Goal: Information Seeking & Learning: Learn about a topic

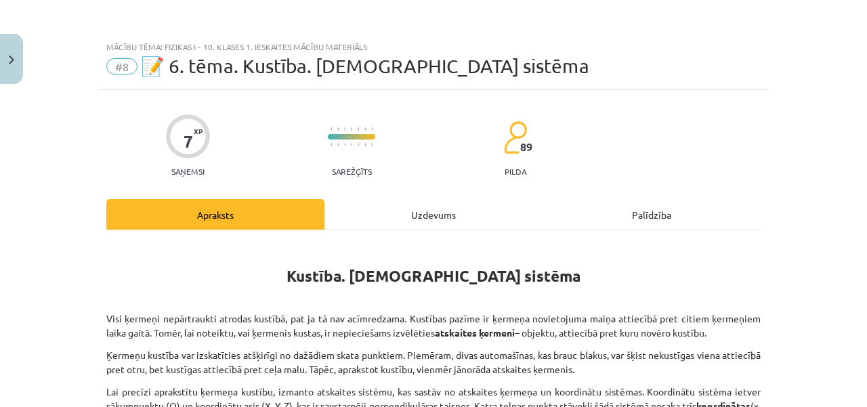
scroll to position [249, 0]
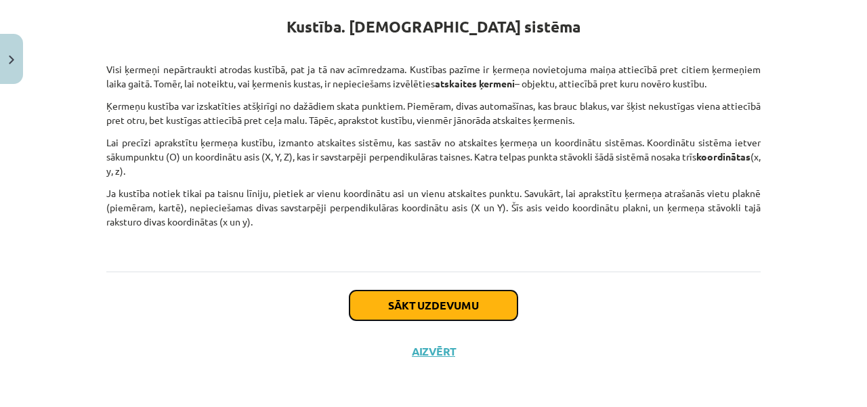
click at [467, 310] on button "Sākt uzdevumu" at bounding box center [433, 306] width 168 height 30
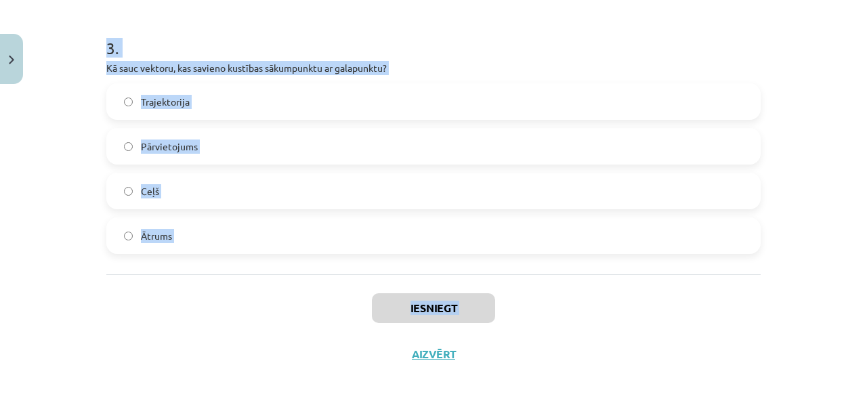
scroll to position [790, 0]
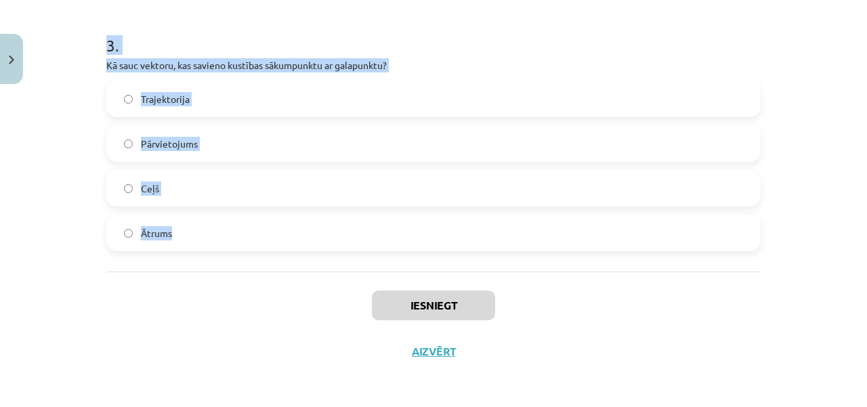
drag, startPoint x: 97, startPoint y: 262, endPoint x: 200, endPoint y: 230, distance: 108.6
copy form "1 . Kurjers nobrauc 600 m uz ziemeļiem un pēc tam 800 m uz austrumiem. Cik liel…"
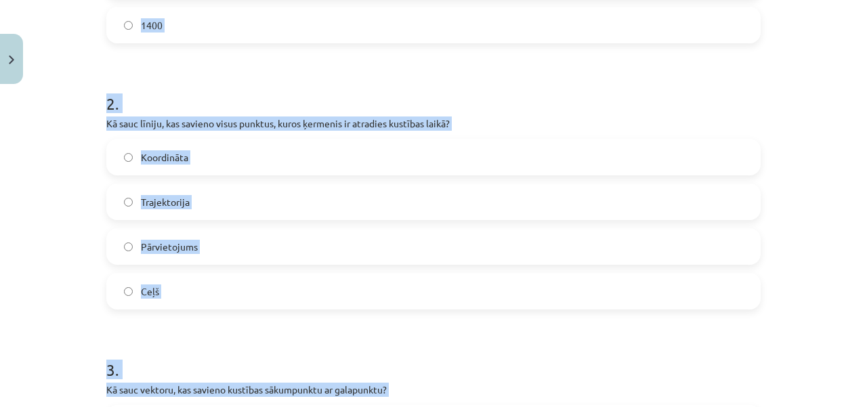
scroll to position [458, 0]
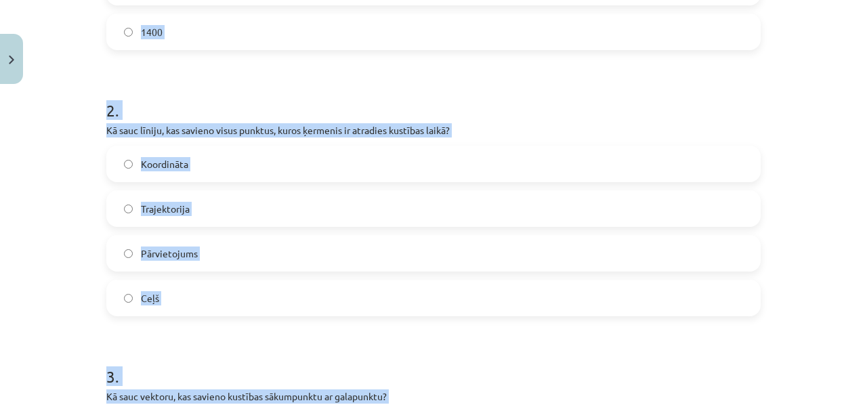
click at [130, 202] on label "Trajektorija" at bounding box center [433, 209] width 651 height 34
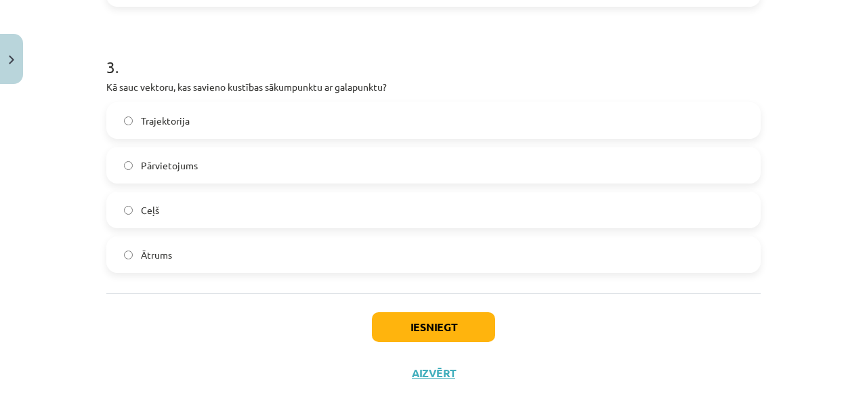
scroll to position [775, 0]
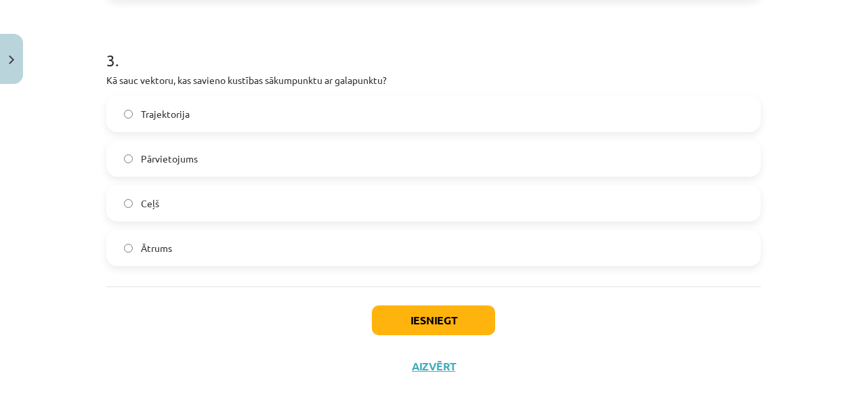
click at [172, 161] on span "Pārvietojums" at bounding box center [169, 159] width 57 height 14
click at [419, 327] on button "Iesniegt" at bounding box center [433, 320] width 123 height 30
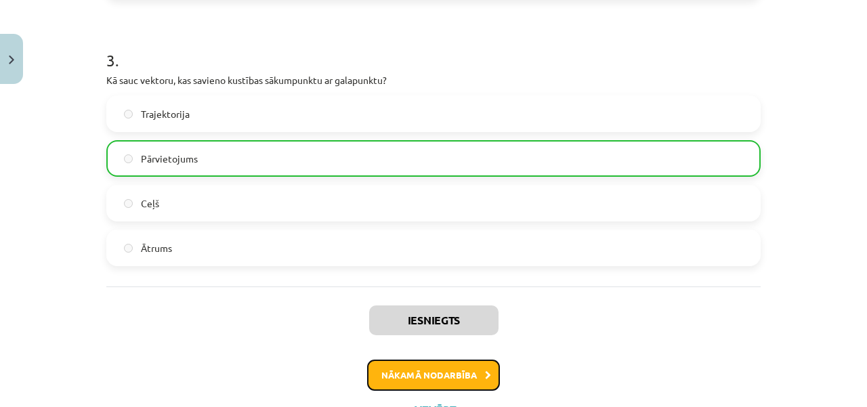
click at [429, 372] on button "Nākamā nodarbība" at bounding box center [433, 375] width 133 height 31
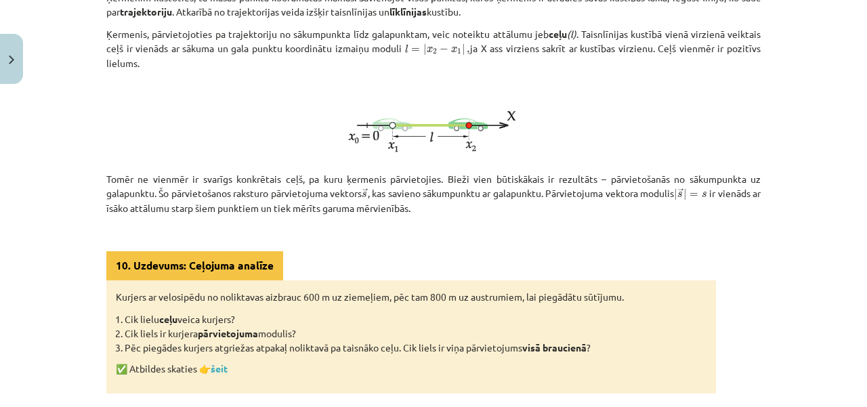
scroll to position [468, 0]
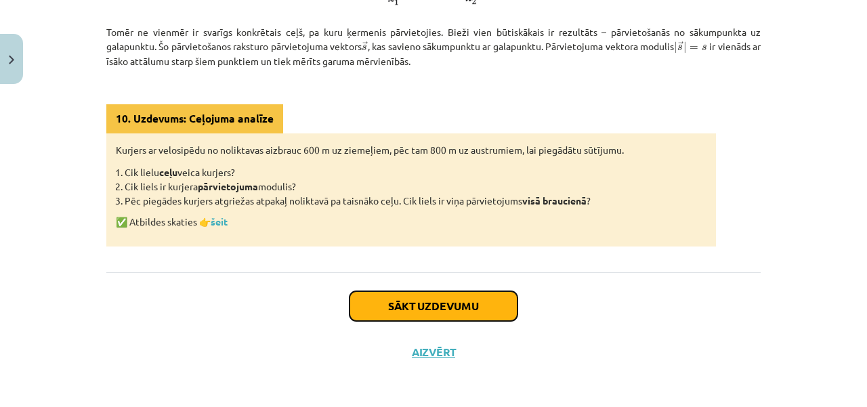
click at [476, 307] on button "Sākt uzdevumu" at bounding box center [433, 306] width 168 height 30
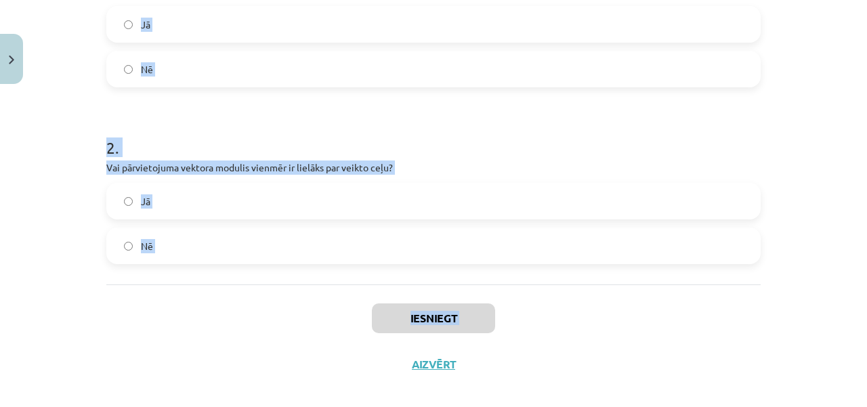
scroll to position [345, 0]
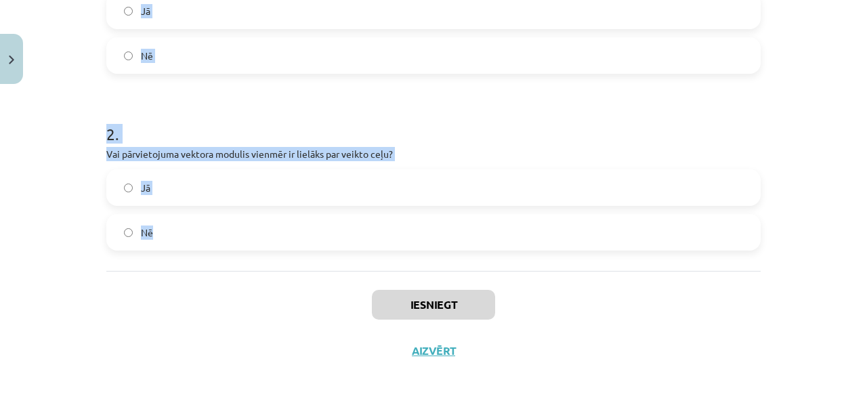
drag, startPoint x: 100, startPoint y: 263, endPoint x: 158, endPoint y: 252, distance: 59.4
click at [158, 252] on div "4 XP Saņemsi Sarežģīts 89 pilda Apraksts Uzdevums Palīdzība 1 . Vai kustība tie…" at bounding box center [433, 59] width 670 height 629
copy form "1 . Vai kustība tiek iedalīta tikai taisnlīnijas kustībā? Jā Nē 2 . Vai pārviet…"
click at [167, 52] on label "Nē" at bounding box center [433, 56] width 651 height 34
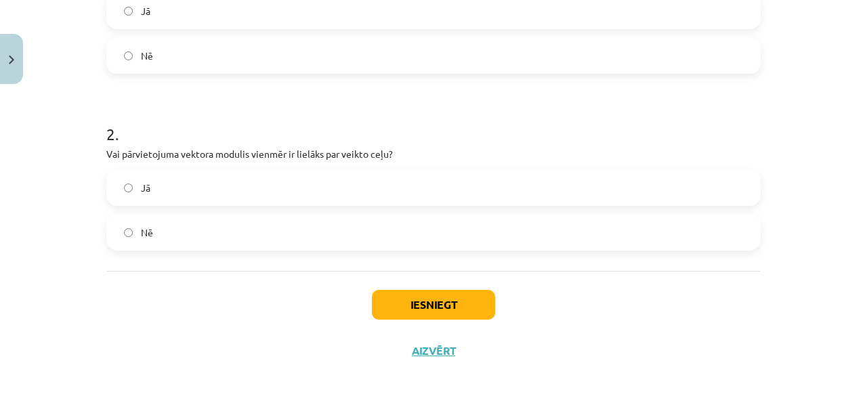
click at [144, 232] on span "Nē" at bounding box center [147, 233] width 12 height 14
click at [429, 309] on button "Iesniegt" at bounding box center [433, 305] width 123 height 30
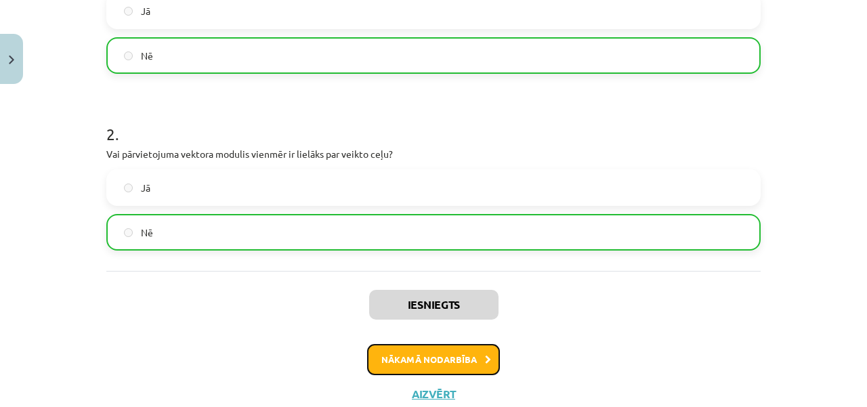
click at [446, 362] on button "Nākamā nodarbība" at bounding box center [433, 359] width 133 height 31
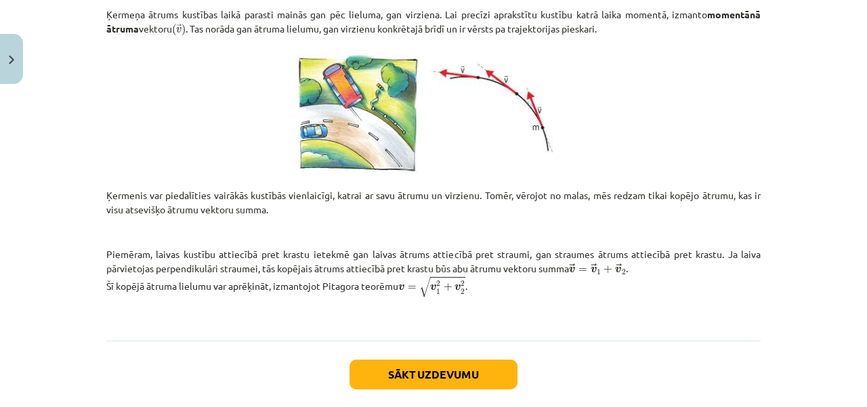
scroll to position [616, 0]
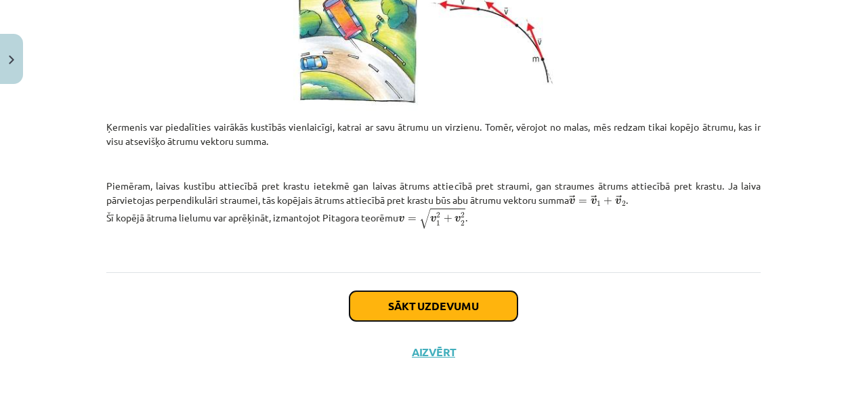
click at [505, 312] on button "Sākt uzdevumu" at bounding box center [433, 306] width 168 height 30
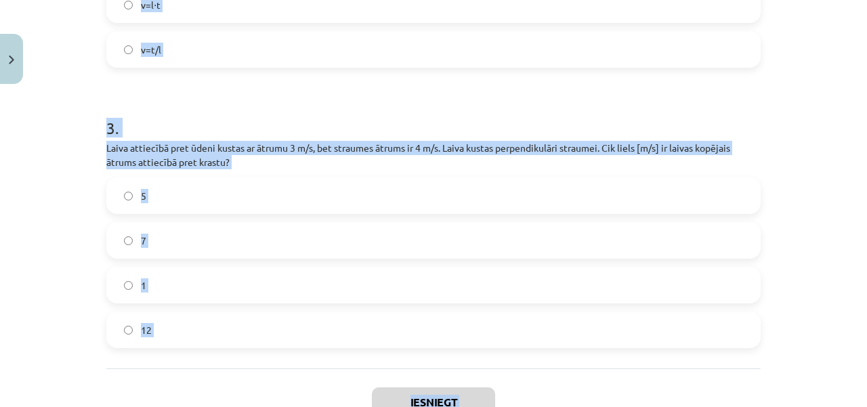
scroll to position [715, 0]
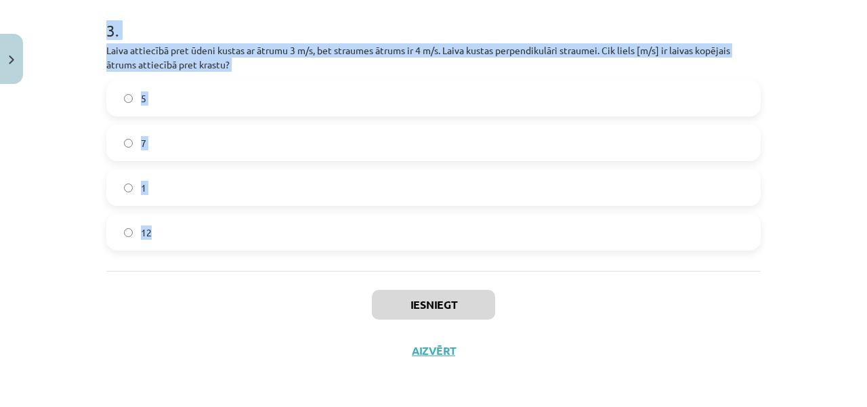
drag, startPoint x: 97, startPoint y: 268, endPoint x: 164, endPoint y: 230, distance: 77.0
copy form "1 . Vai momentānais ātrums ir vektoriāls lielums? Jā Nē 2 . Kā aprēķina vidējo …"
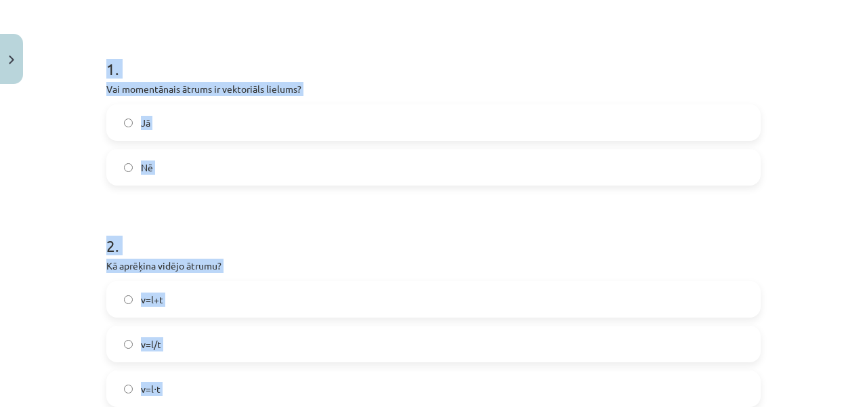
scroll to position [232, 0]
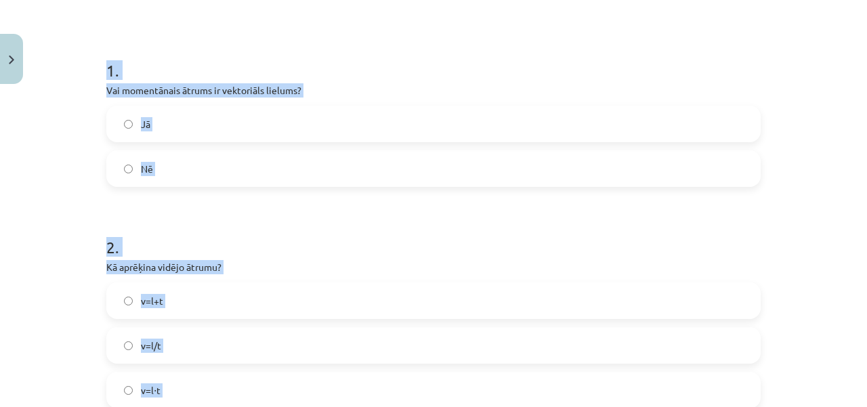
click at [258, 253] on h1 "2 ." at bounding box center [433, 235] width 654 height 42
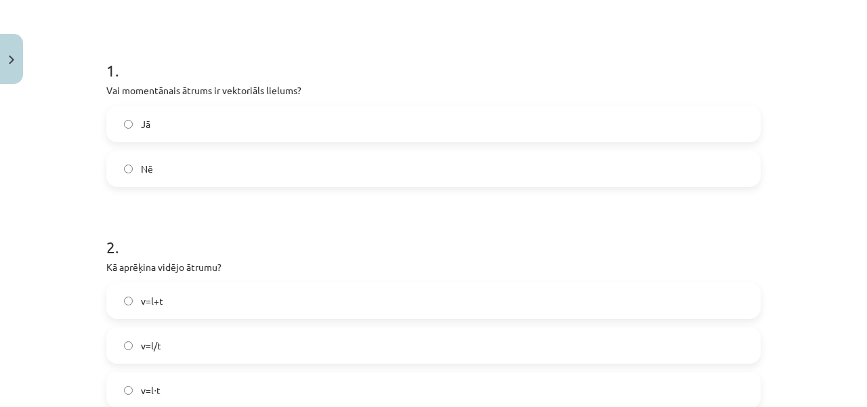
click at [145, 133] on label "Jā" at bounding box center [433, 124] width 651 height 34
click at [169, 342] on label "v=l/t" at bounding box center [433, 345] width 651 height 34
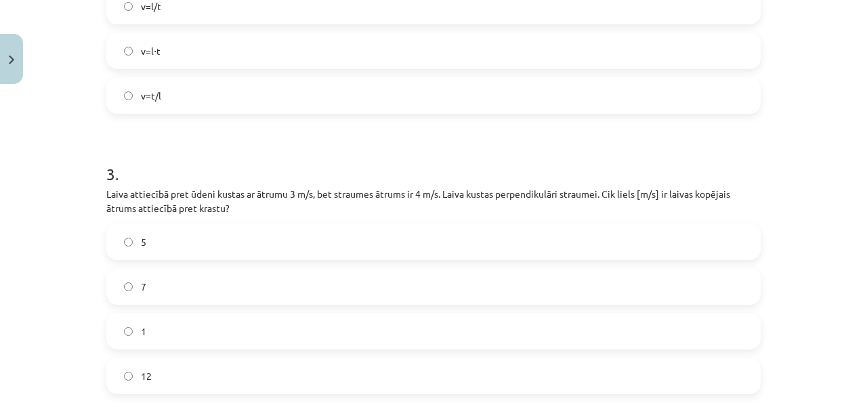
scroll to position [589, 0]
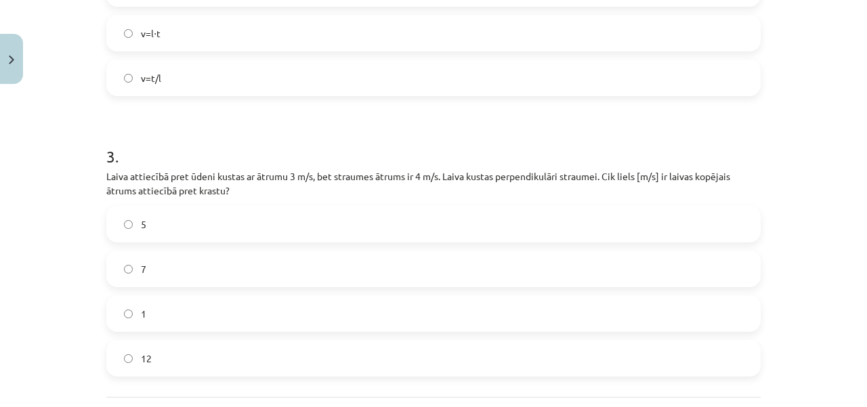
click at [148, 226] on label "5" at bounding box center [433, 224] width 651 height 34
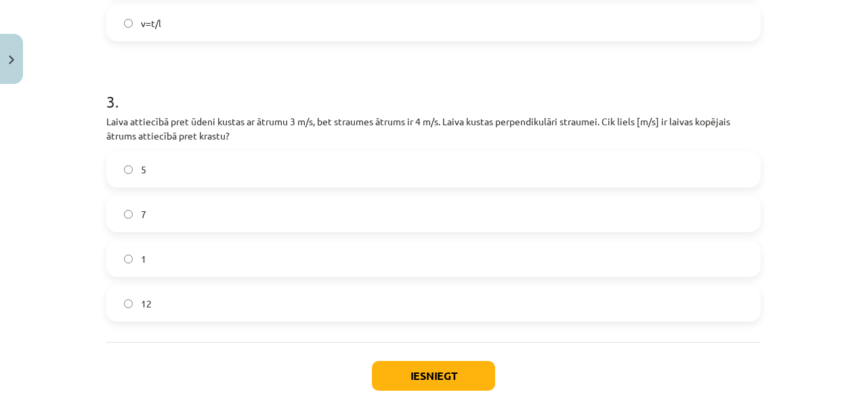
scroll to position [656, 0]
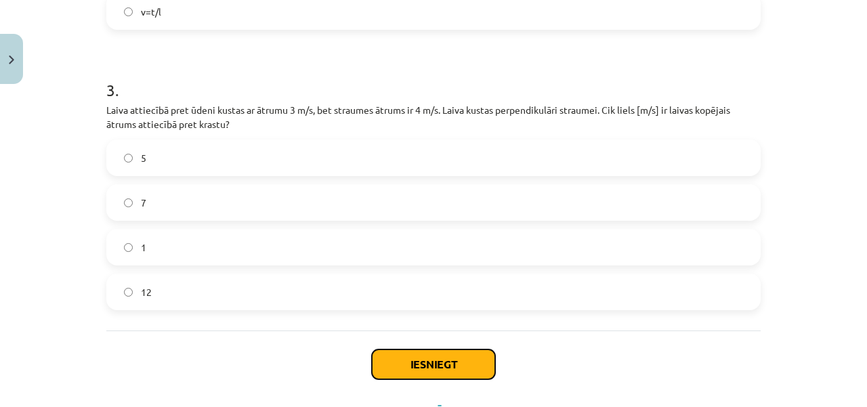
click at [467, 360] on button "Iesniegt" at bounding box center [433, 364] width 123 height 30
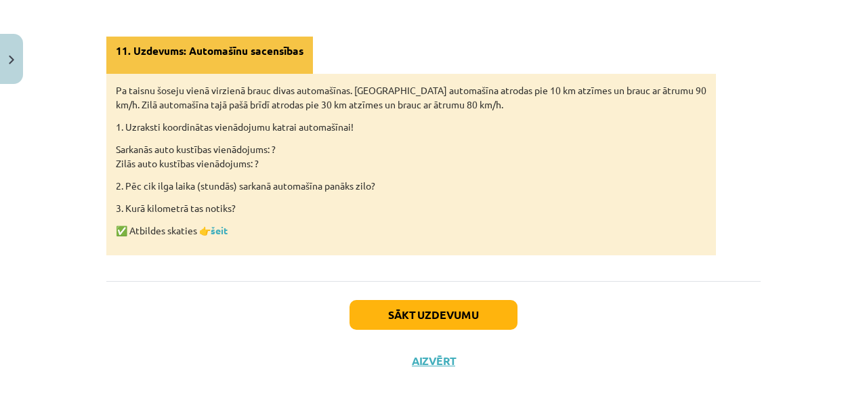
scroll to position [998, 0]
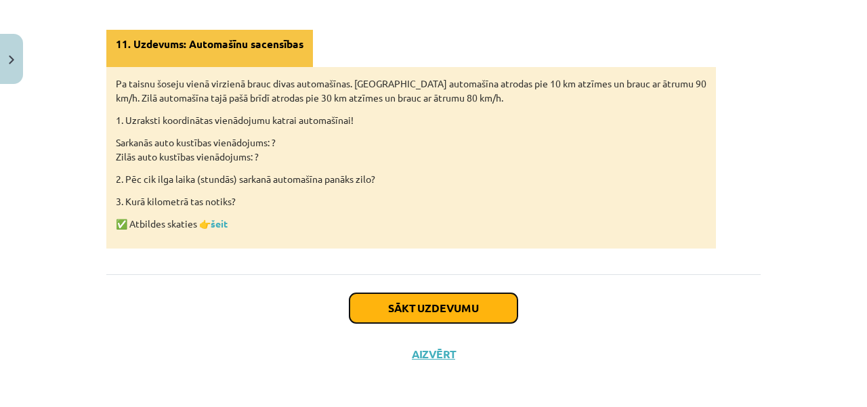
click at [467, 307] on button "Sākt uzdevumu" at bounding box center [433, 308] width 168 height 30
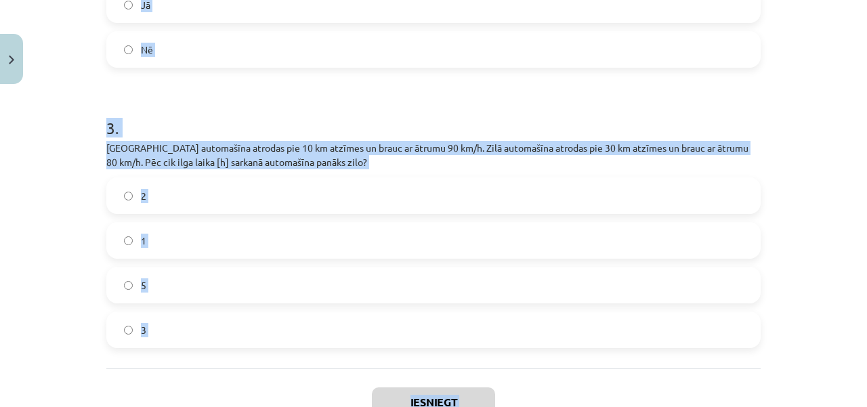
scroll to position [715, 0]
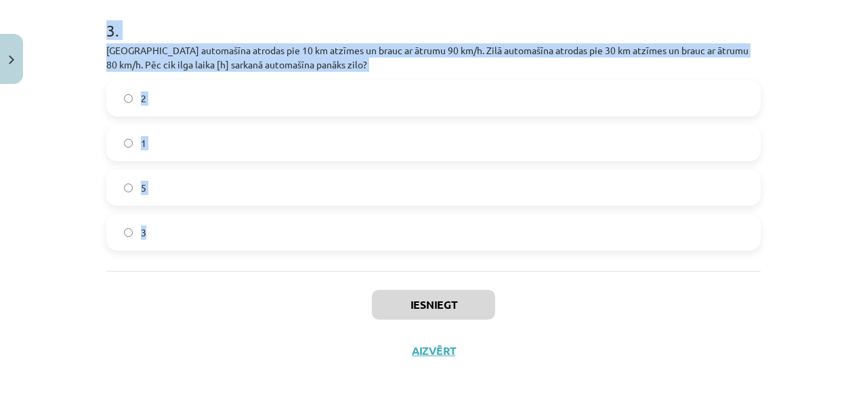
drag, startPoint x: 91, startPoint y: 263, endPoint x: 187, endPoint y: 244, distance: 98.0
click at [187, 244] on div "Mācību tēma: Fizikas i - 10. klases 1. ieskaites mācību materiāls #11 📝 9. tēma…" at bounding box center [433, 203] width 867 height 407
copy form "1 . Kāds ir ātruma grafiks vienmērīgai taisnlīnijas kustībai? Slīpa taisne Tais…"
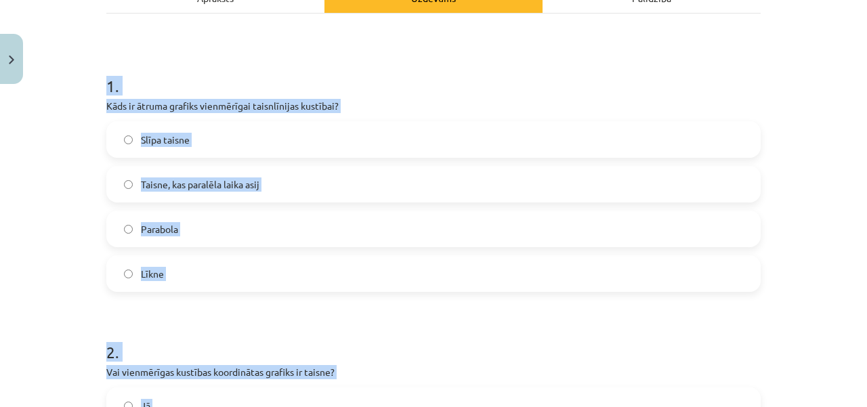
scroll to position [211, 0]
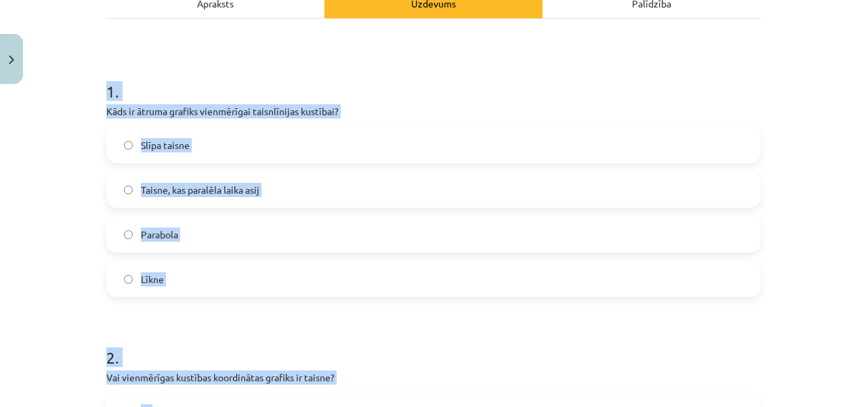
click at [787, 221] on div "Mācību tēma: Fizikas i - 10. klases 1. ieskaites mācību materiāls #11 📝 9. tēma…" at bounding box center [433, 203] width 867 height 407
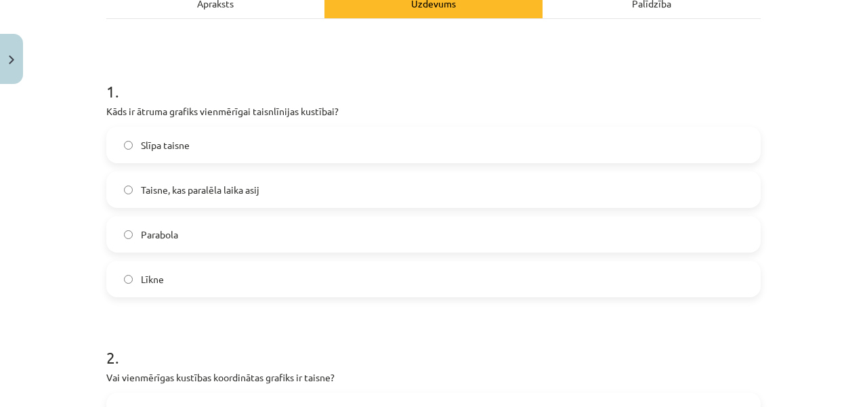
click at [188, 188] on span "Taisne, kas paralēla laika asij" at bounding box center [200, 190] width 119 height 14
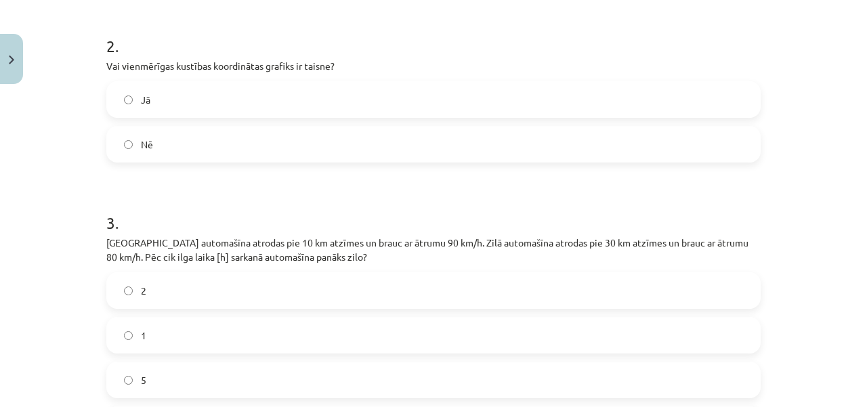
scroll to position [526, 0]
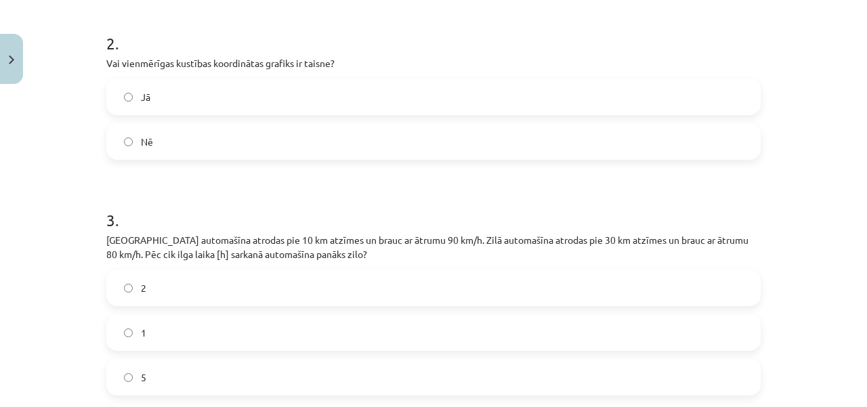
click at [232, 107] on label "Jā" at bounding box center [433, 97] width 651 height 34
click at [179, 277] on label "2" at bounding box center [433, 288] width 651 height 34
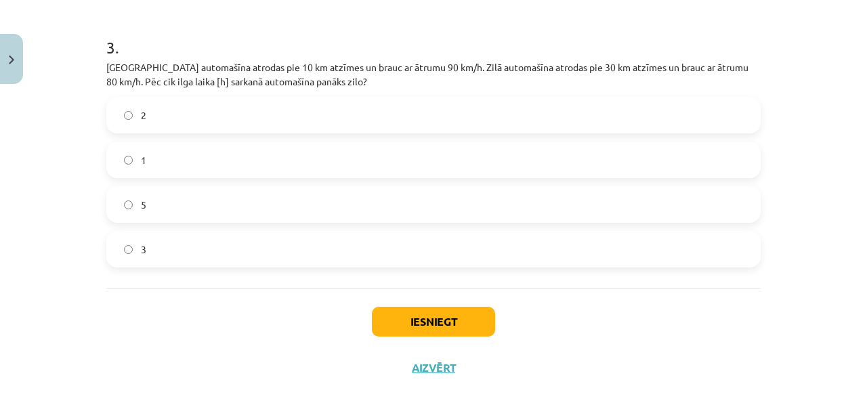
scroll to position [715, 0]
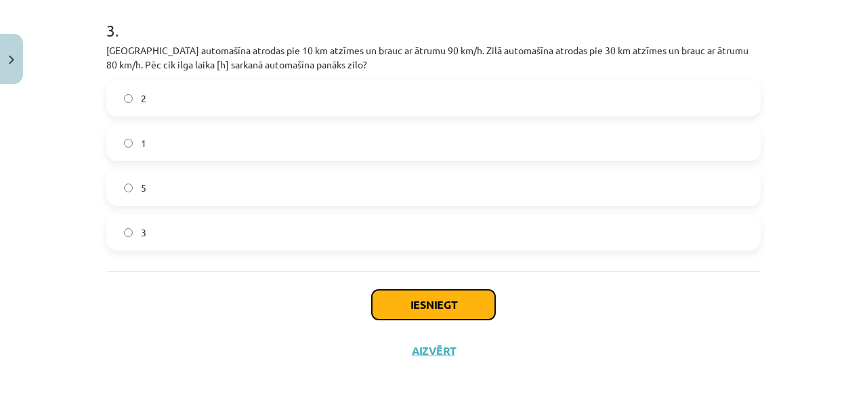
click at [469, 293] on button "Iesniegt" at bounding box center [433, 305] width 123 height 30
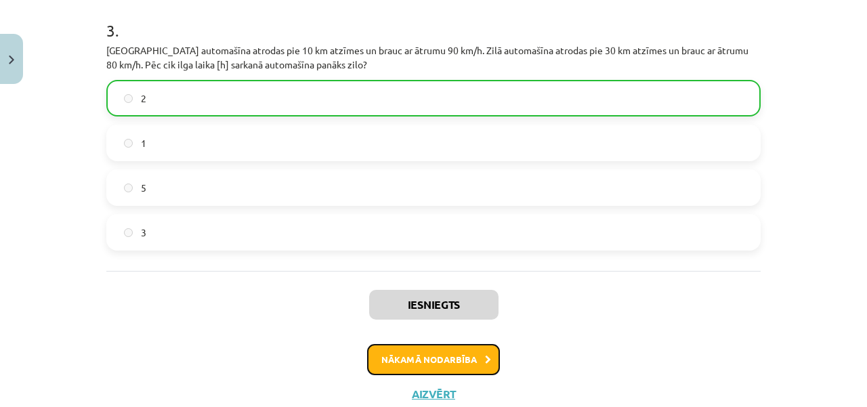
click at [467, 356] on button "Nākamā nodarbība" at bounding box center [433, 359] width 133 height 31
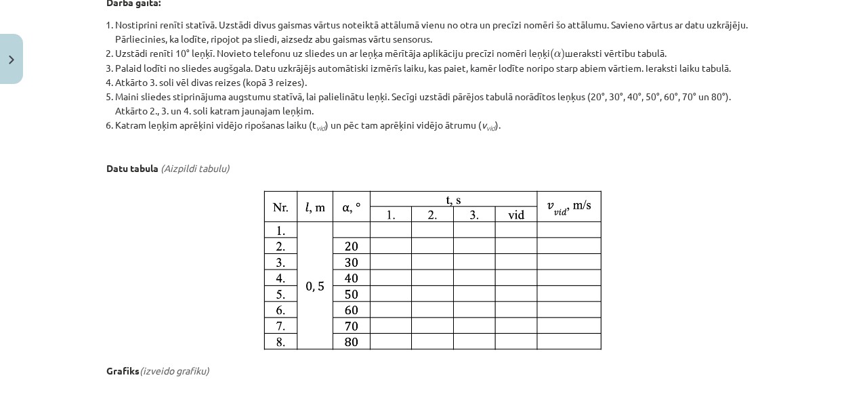
scroll to position [856, 0]
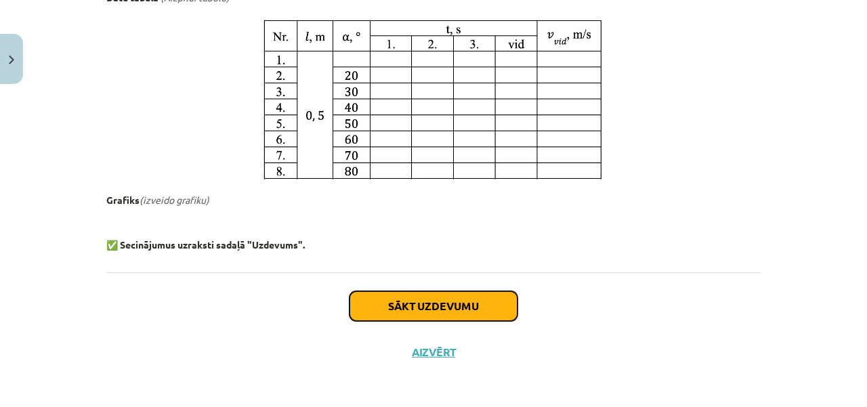
click at [485, 301] on button "Sākt uzdevumu" at bounding box center [433, 306] width 168 height 30
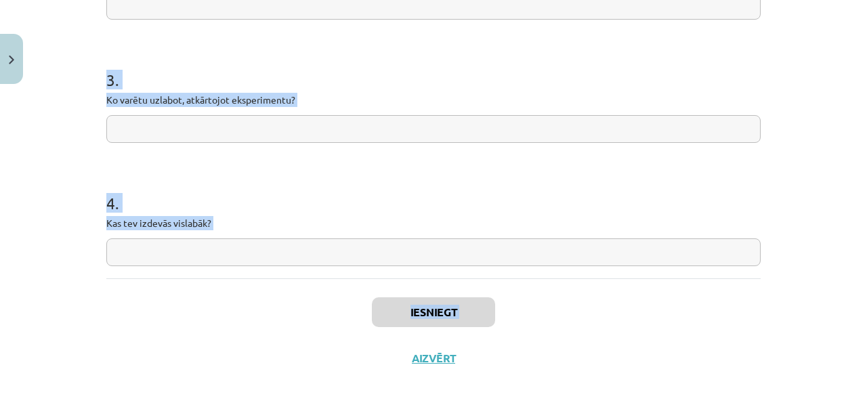
scroll to position [477, 0]
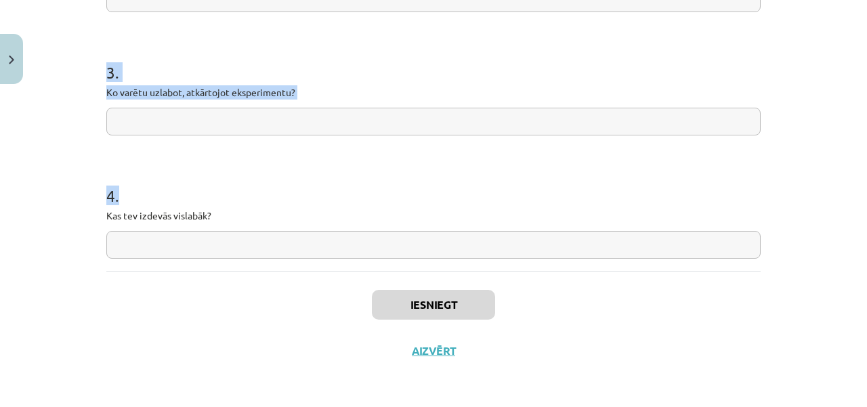
drag, startPoint x: 98, startPoint y: 261, endPoint x: 207, endPoint y: 257, distance: 109.1
copy form "1 . Vai hipotēze apstiprinājās? 2 . Kas ietekmēja datu precizitāti? 3 . Ko varē…"
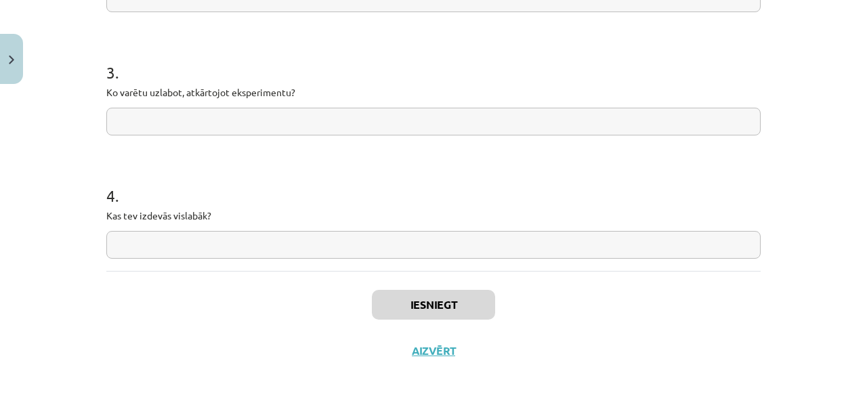
paste input "**********"
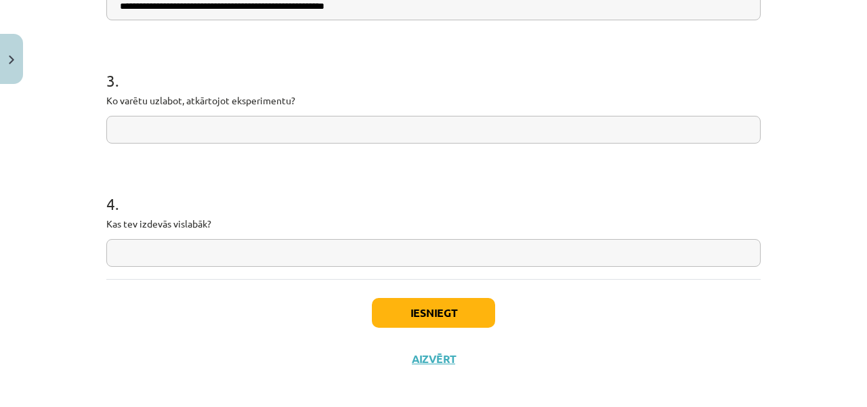
type input "**********"
click at [255, 135] on input "text" at bounding box center [433, 130] width 654 height 28
paste input "**********"
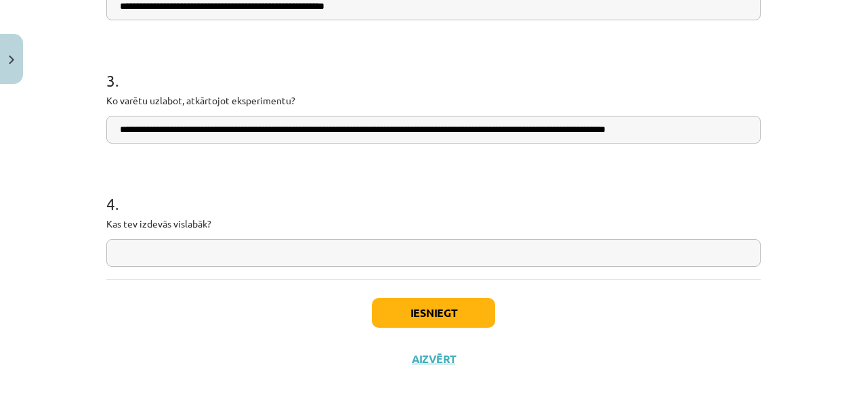
type input "**********"
click at [247, 239] on input "text" at bounding box center [433, 253] width 654 height 28
paste input "**********"
type input "**********"
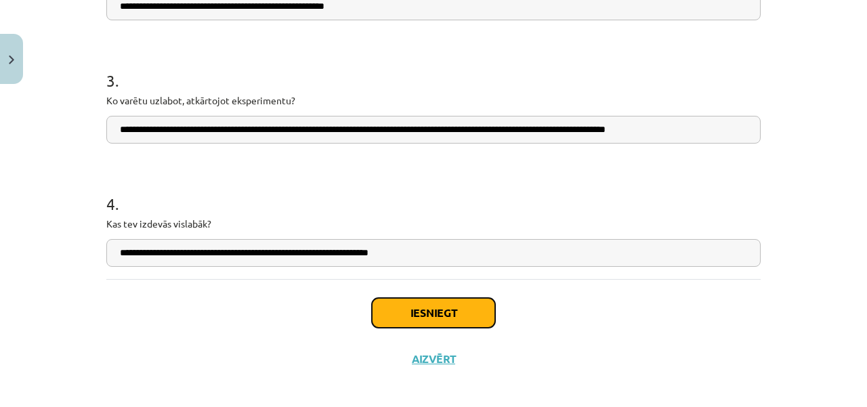
click at [398, 316] on button "Iesniegt" at bounding box center [433, 313] width 123 height 30
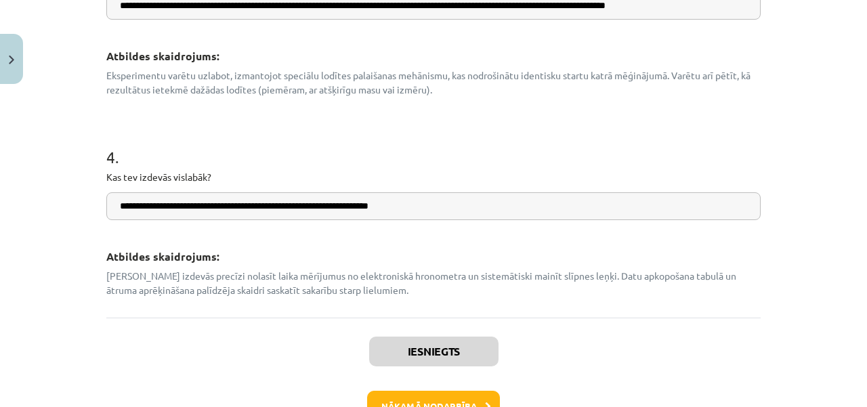
scroll to position [821, 0]
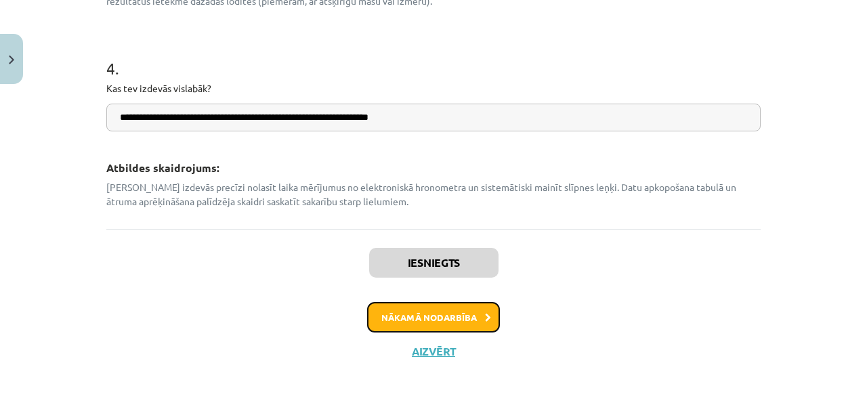
click at [458, 312] on button "Nākamā nodarbība" at bounding box center [433, 317] width 133 height 31
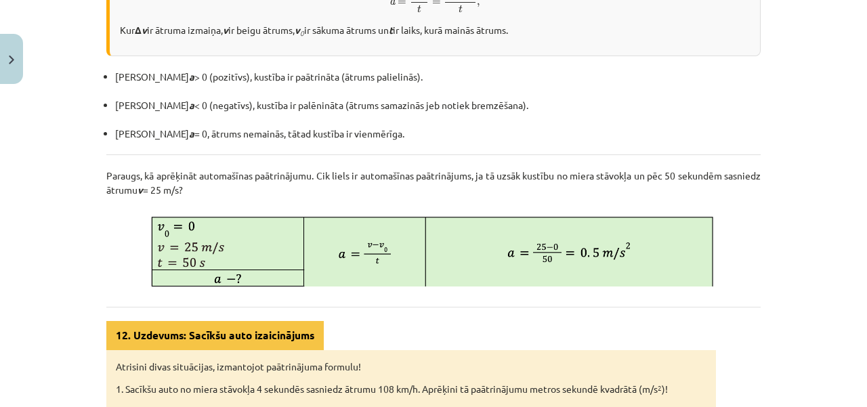
scroll to position [910, 0]
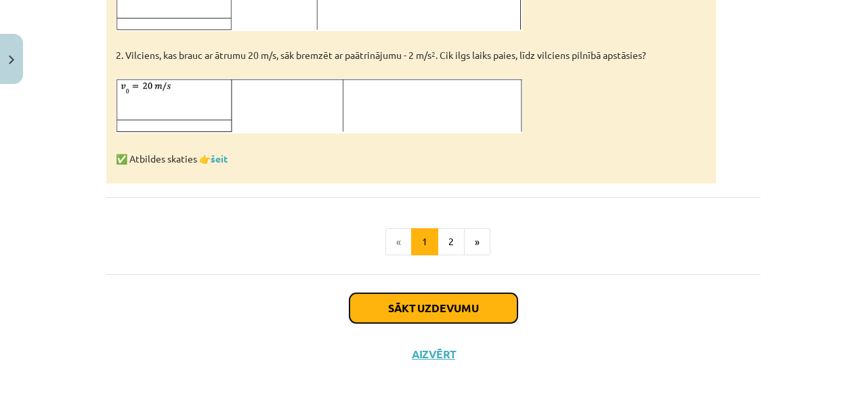
click at [460, 305] on button "Sākt uzdevumu" at bounding box center [433, 308] width 168 height 30
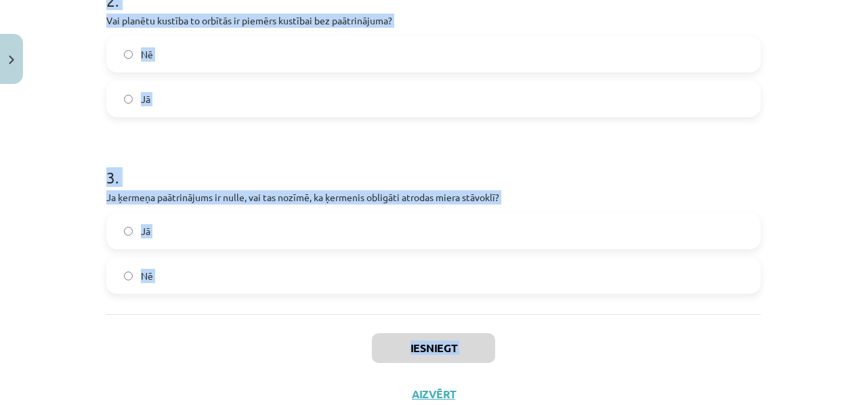
scroll to position [521, 0]
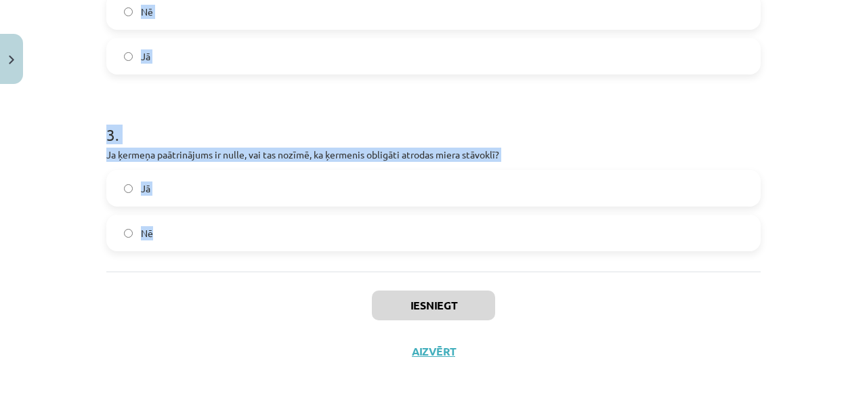
drag, startPoint x: 96, startPoint y: 268, endPoint x: 226, endPoint y: 233, distance: 133.9
copy form "1 . Vai koordinātas vienādojums parāda, cik strauji mainās ķermeņa ātrums? Jā N…"
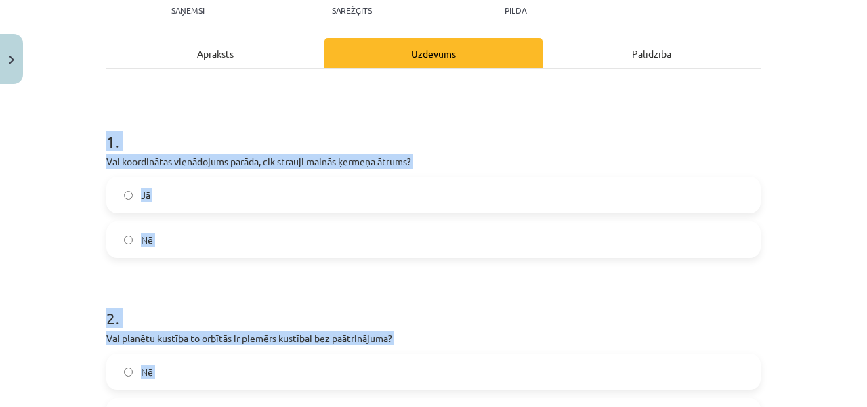
scroll to position [159, 0]
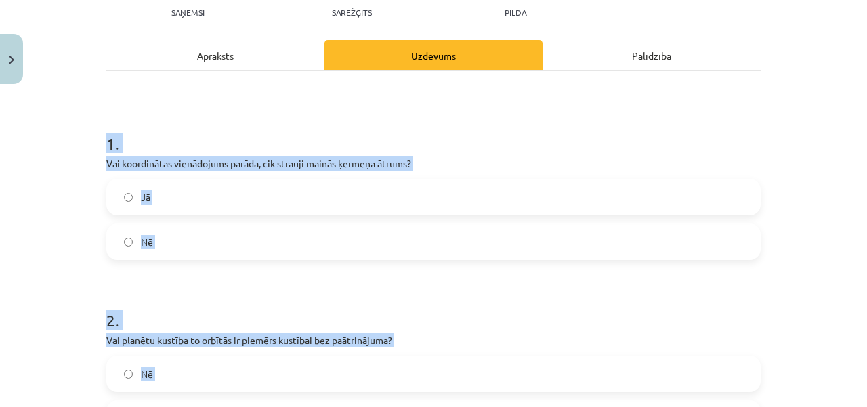
click at [155, 247] on label "Nē" at bounding box center [433, 242] width 651 height 34
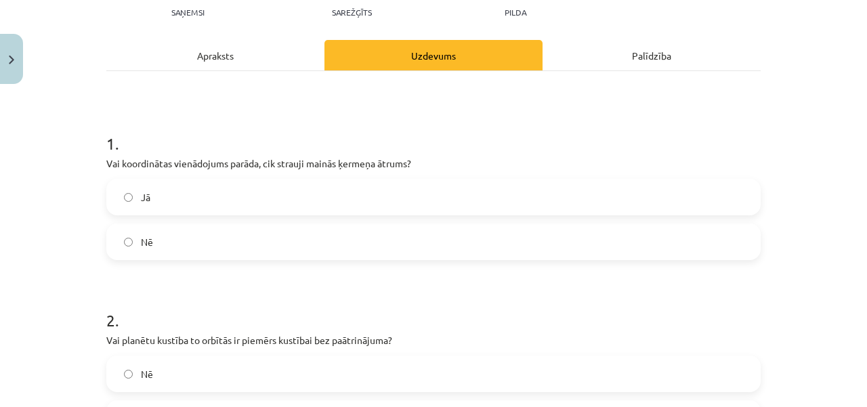
click at [122, 380] on label "Nē" at bounding box center [433, 374] width 651 height 34
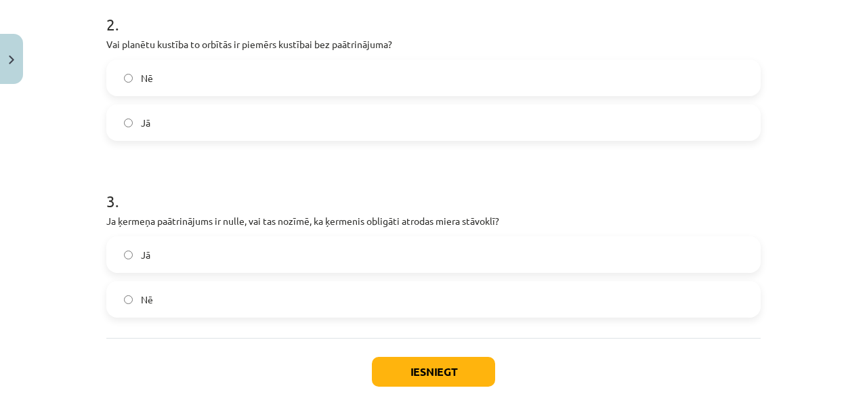
scroll to position [475, 0]
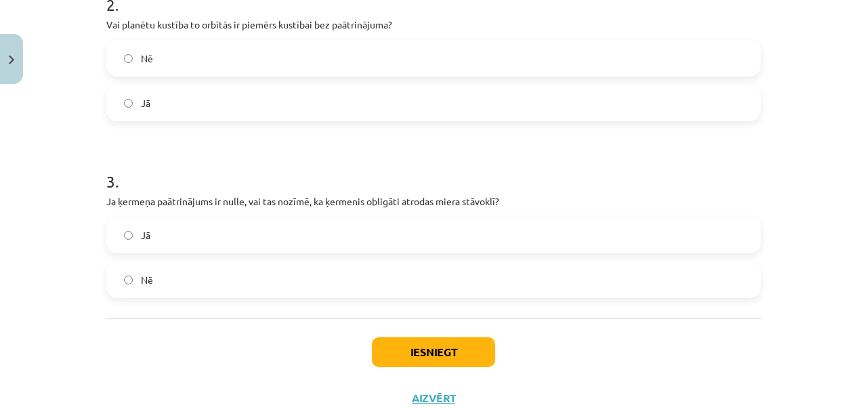
click at [547, 227] on label "Jā" at bounding box center [433, 235] width 651 height 34
click at [415, 350] on button "Iesniegt" at bounding box center [433, 352] width 123 height 30
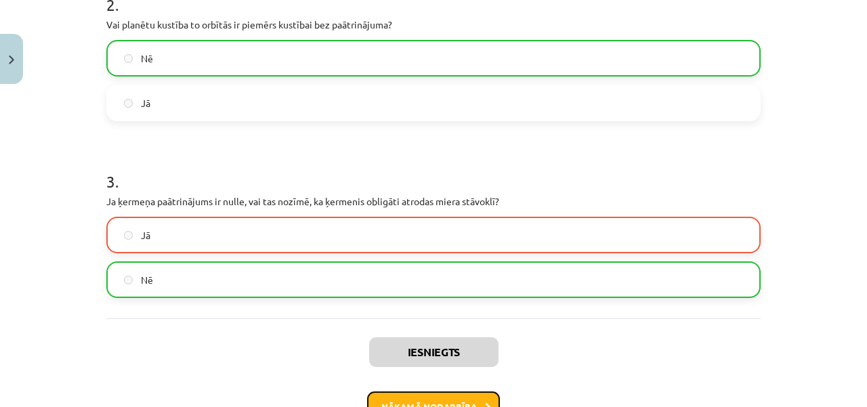
click at [450, 404] on button "Nākamā nodarbība" at bounding box center [433, 406] width 133 height 31
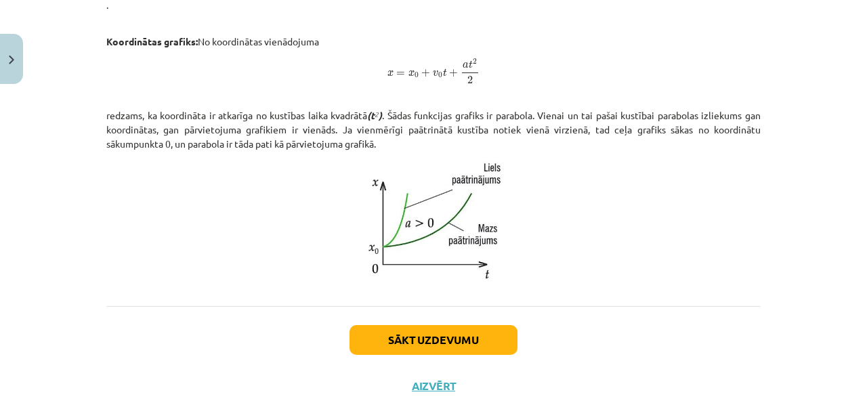
scroll to position [891, 0]
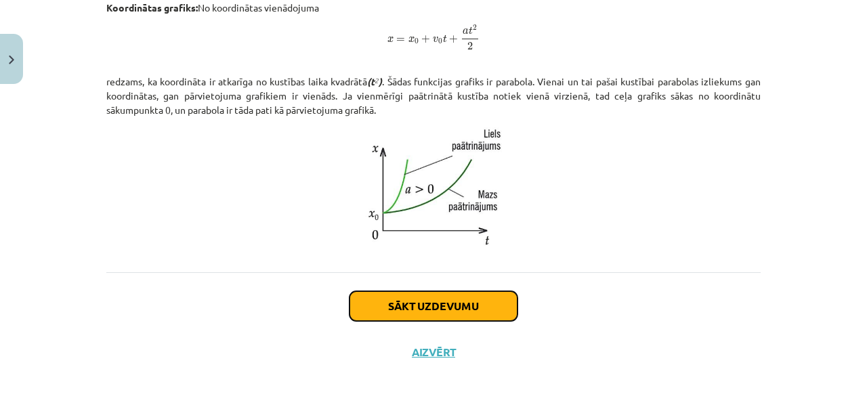
click at [506, 306] on button "Sākt uzdevumu" at bounding box center [433, 306] width 168 height 30
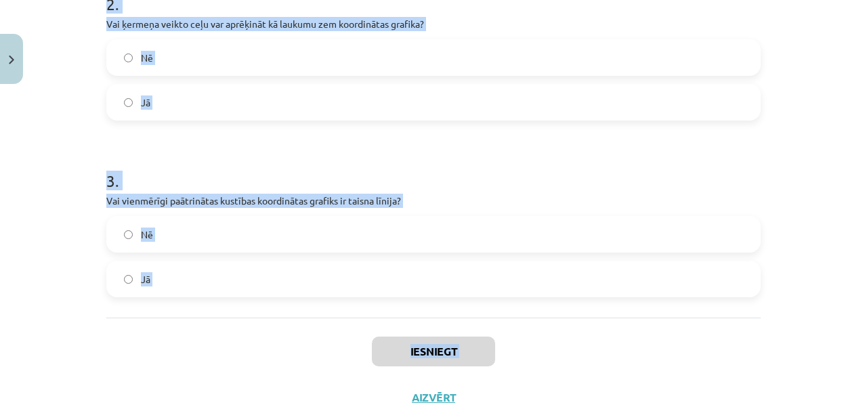
scroll to position [521, 0]
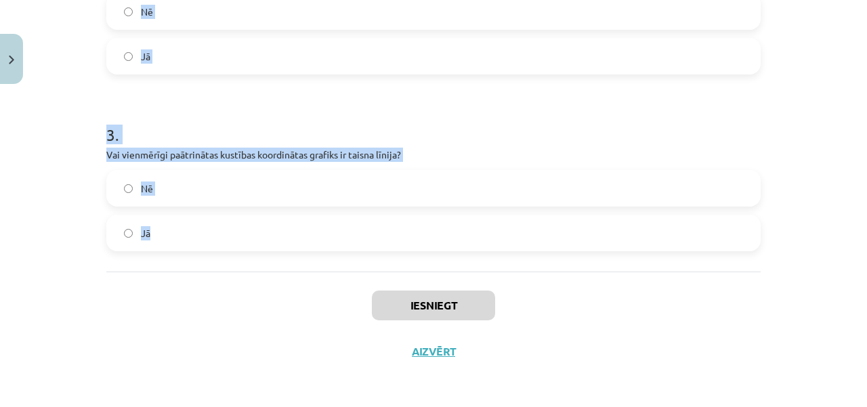
drag, startPoint x: 96, startPoint y: 265, endPoint x: 186, endPoint y: 244, distance: 92.3
copy form "1 . Vai laukums, ko ierobežo paātrinājuma grafiks un laika ass, ir vienāds ar ķ…"
click at [186, 244] on label "Jā" at bounding box center [433, 233] width 651 height 34
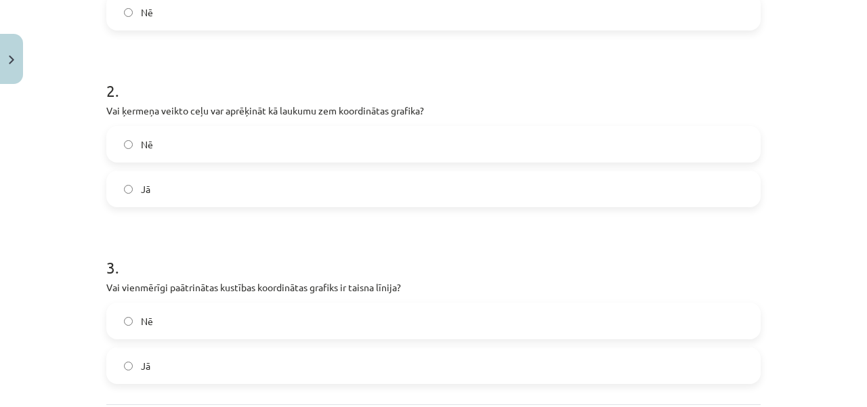
scroll to position [297, 0]
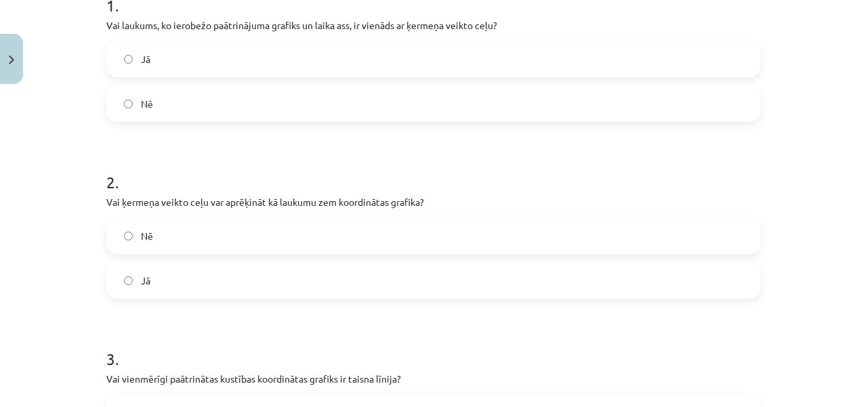
click at [526, 104] on label "Nē" at bounding box center [433, 104] width 651 height 34
click at [354, 248] on label "Nē" at bounding box center [433, 236] width 651 height 34
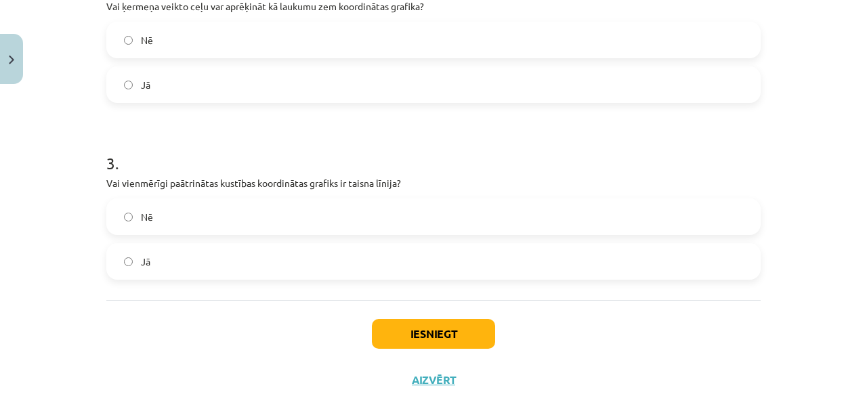
scroll to position [496, 0]
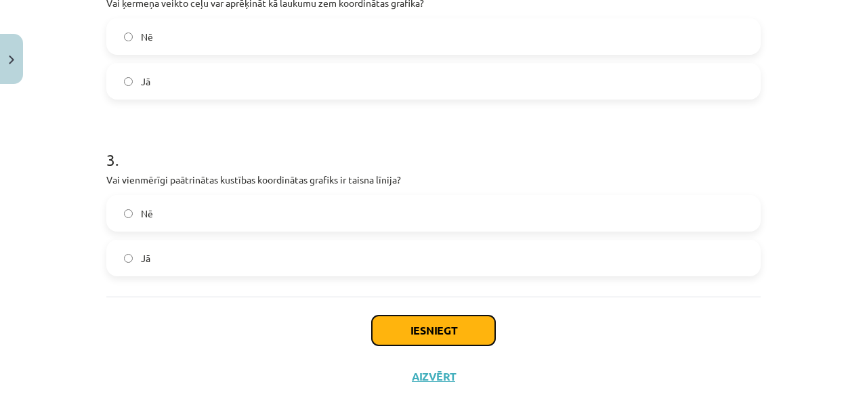
click at [475, 318] on button "Iesniegt" at bounding box center [433, 331] width 123 height 30
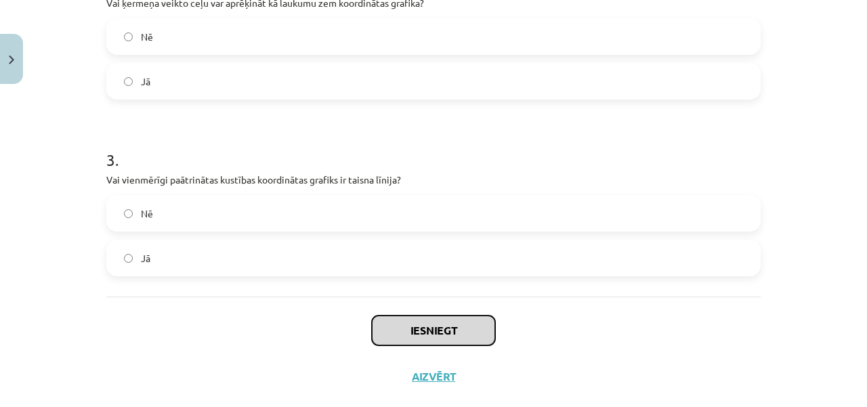
scroll to position [521, 0]
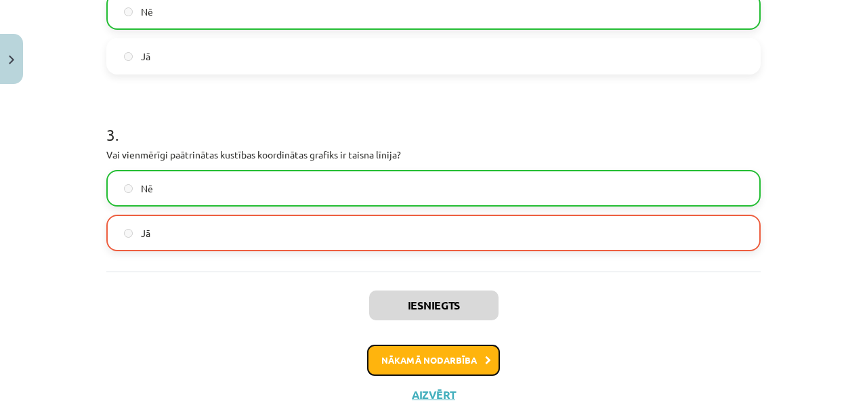
click at [467, 356] on button "Nākamā nodarbība" at bounding box center [433, 360] width 133 height 31
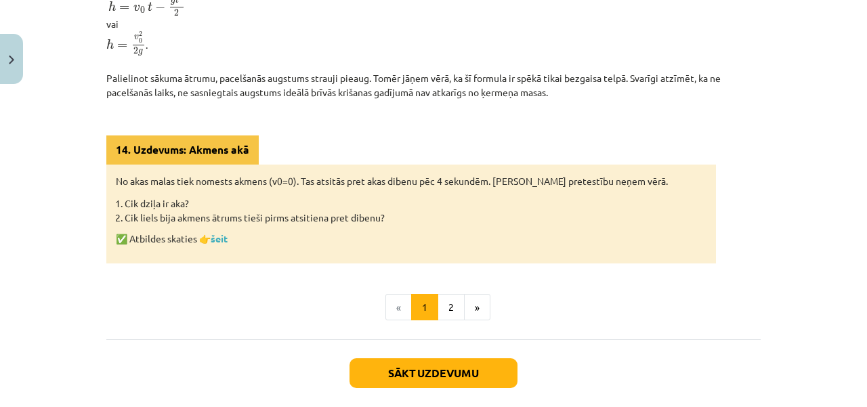
scroll to position [711, 0]
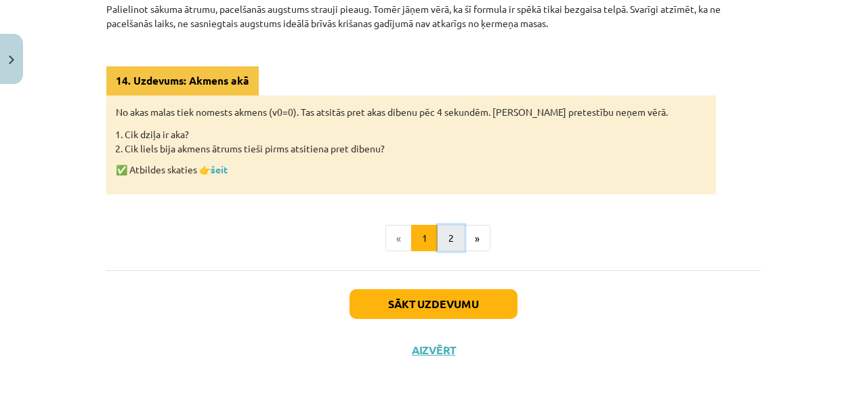
click at [446, 246] on button "2" at bounding box center [450, 238] width 27 height 27
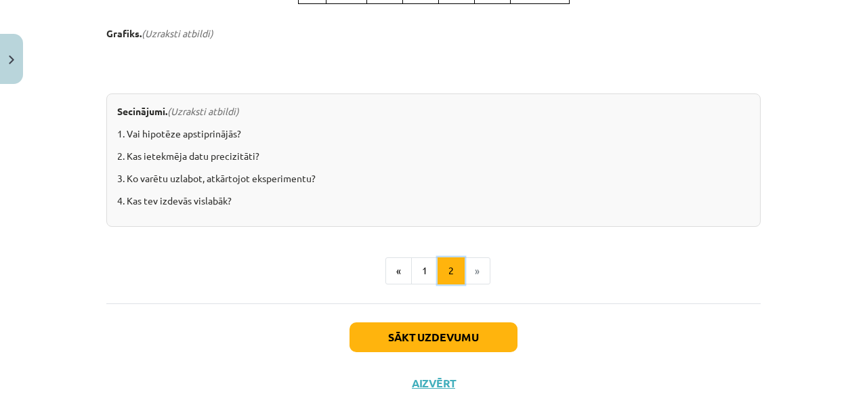
scroll to position [1413, 0]
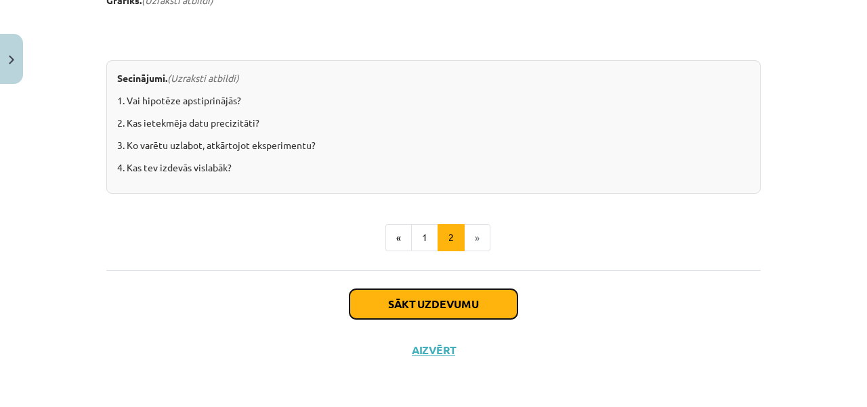
click at [447, 305] on button "Sākt uzdevumu" at bounding box center [433, 304] width 168 height 30
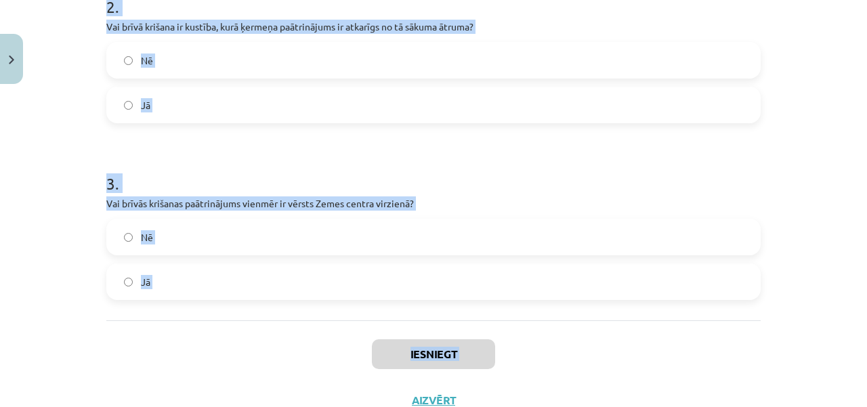
scroll to position [543, 0]
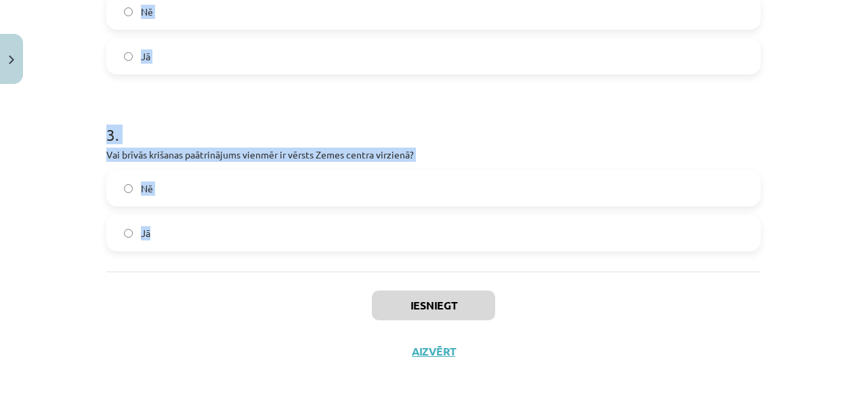
drag, startPoint x: 88, startPoint y: 275, endPoint x: 249, endPoint y: 261, distance: 161.1
click at [249, 261] on div "Mācību tēma: Fizikas i - 10. klases 1. ieskaites mācību materiāls #15 📝 12. tēm…" at bounding box center [433, 203] width 867 height 407
copy form "1 . Vai, sviežot ķermeni vertikāli augšup, tā ātrums kustības augstākajā punktā…"
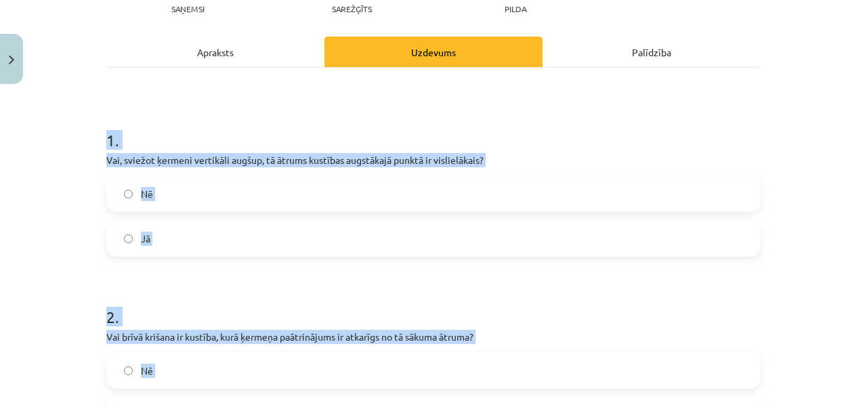
scroll to position [192, 0]
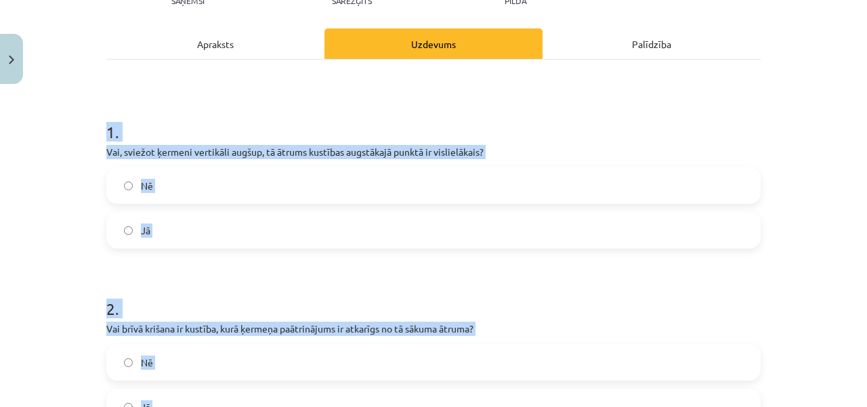
click at [777, 175] on div "Mācību tēma: Fizikas i - 10. klases 1. ieskaites mācību materiāls #15 📝 12. tēm…" at bounding box center [433, 203] width 867 height 407
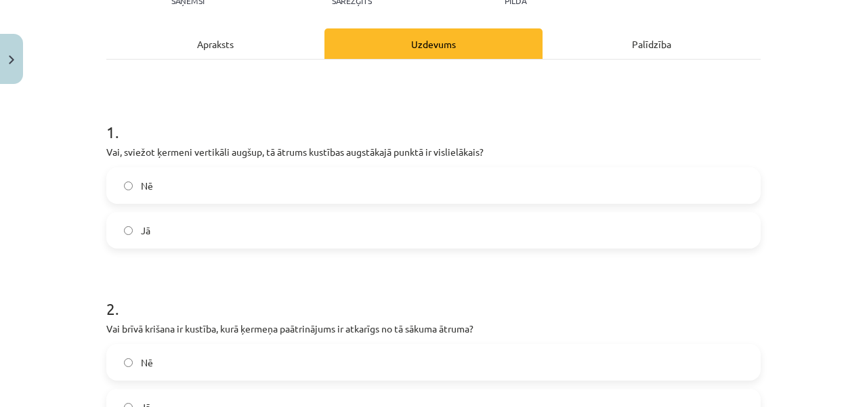
click at [777, 175] on div "Mācību tēma: Fizikas i - 10. klases 1. ieskaites mācību materiāls #15 📝 12. tēm…" at bounding box center [433, 203] width 867 height 407
click at [140, 176] on label "Nē" at bounding box center [433, 186] width 651 height 34
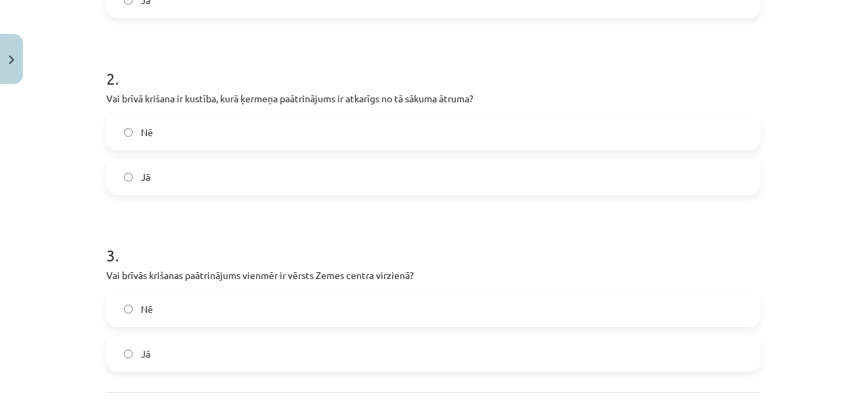
scroll to position [446, 0]
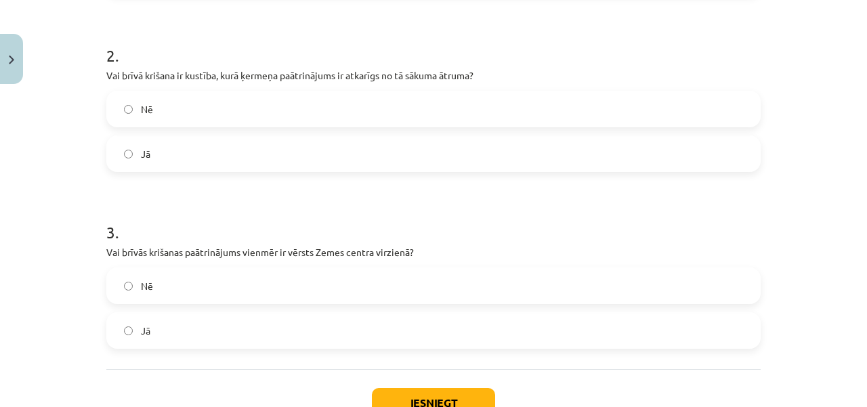
click at [284, 106] on label "Nē" at bounding box center [433, 109] width 651 height 34
click at [243, 328] on label "Jā" at bounding box center [433, 331] width 651 height 34
click at [447, 396] on button "Iesniegt" at bounding box center [433, 403] width 123 height 30
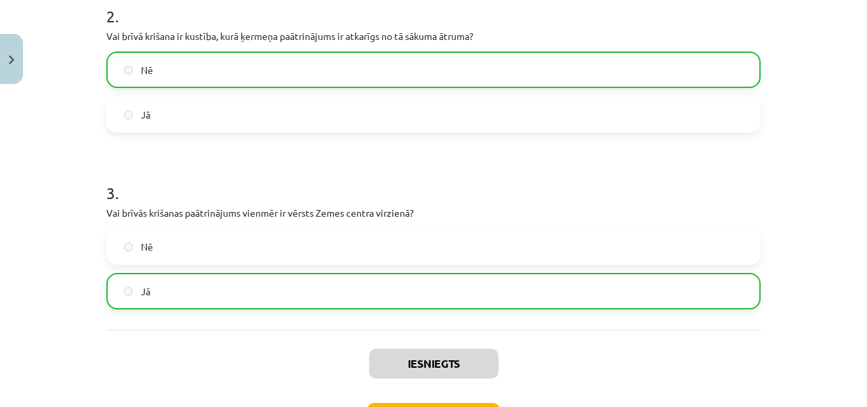
scroll to position [488, 0]
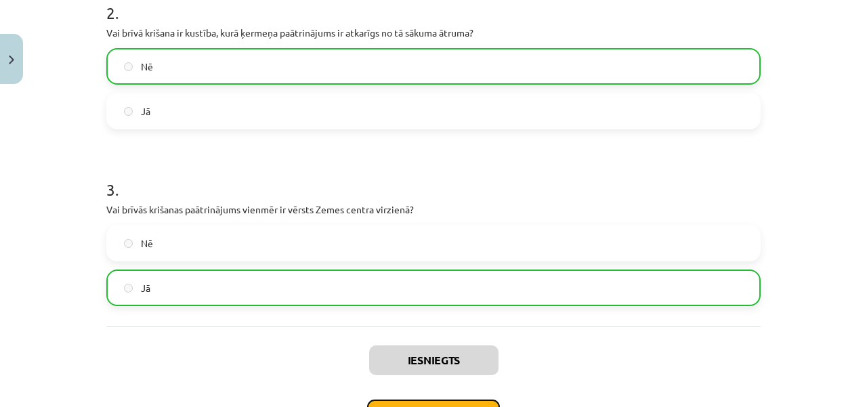
click at [481, 403] on button "Nākamā nodarbība" at bounding box center [433, 415] width 133 height 31
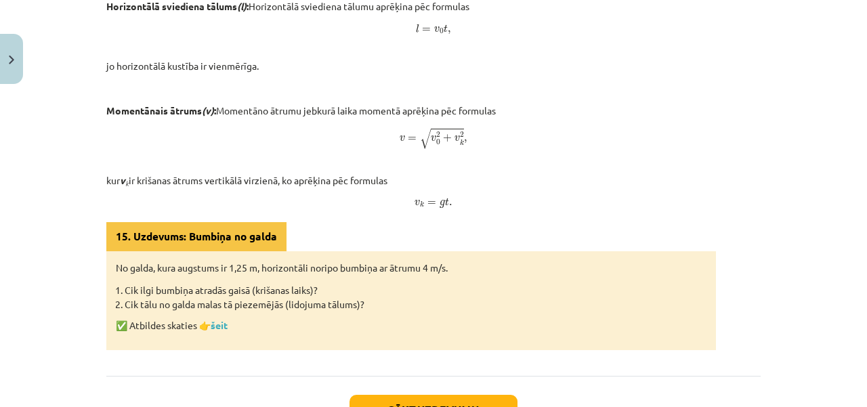
scroll to position [924, 0]
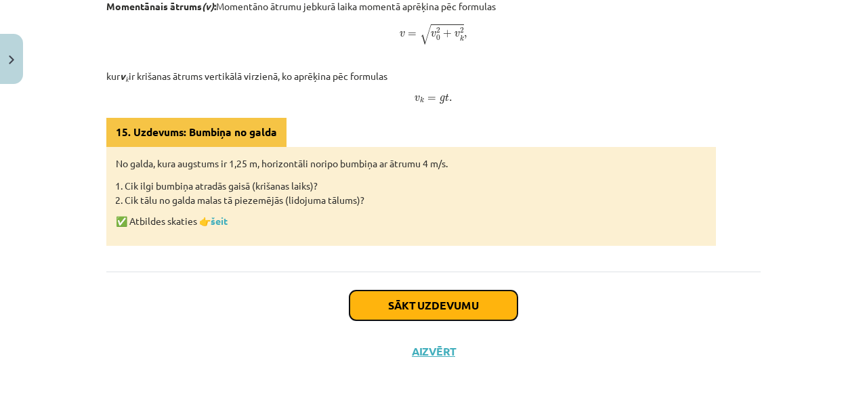
click at [406, 300] on button "Sākt uzdevumu" at bounding box center [433, 306] width 168 height 30
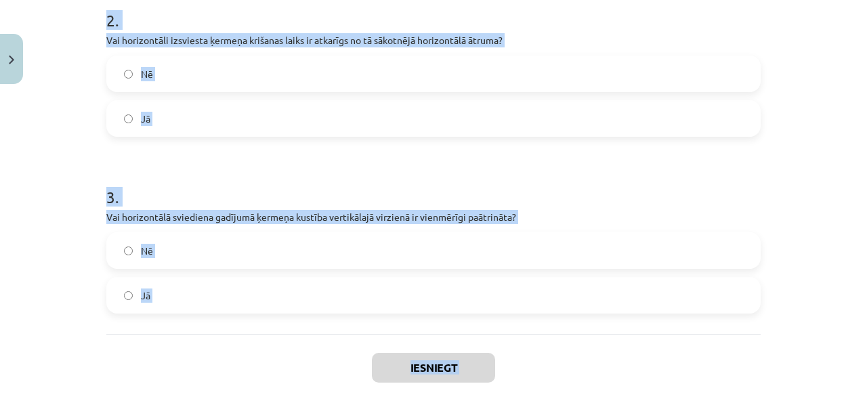
scroll to position [521, 0]
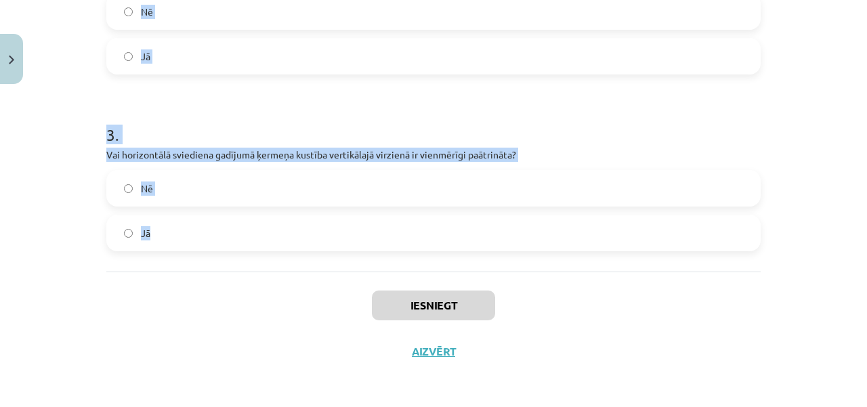
drag, startPoint x: 96, startPoint y: 124, endPoint x: 211, endPoint y: 239, distance: 162.8
copy form "1 . Vai ķermeņa ātrums horizontālajā virzienā (neņemot vērā gaisa pretestību) l…"
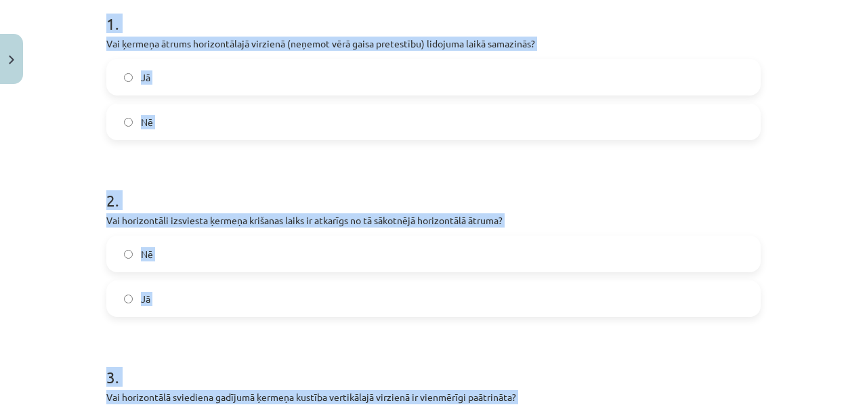
scroll to position [264, 0]
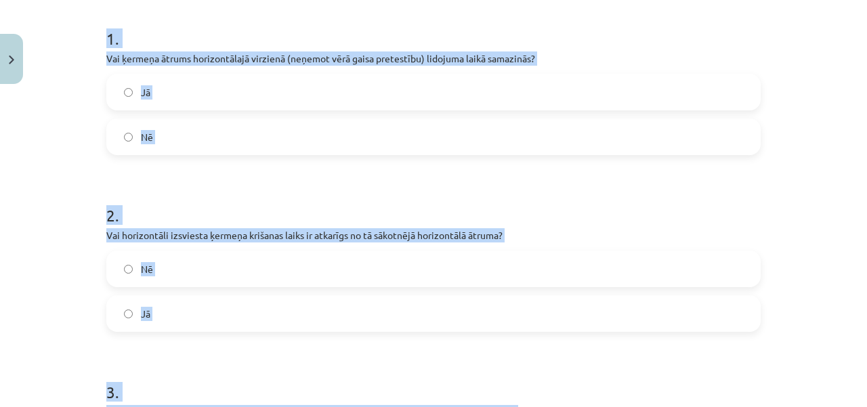
click at [306, 129] on label "Nē" at bounding box center [433, 137] width 651 height 34
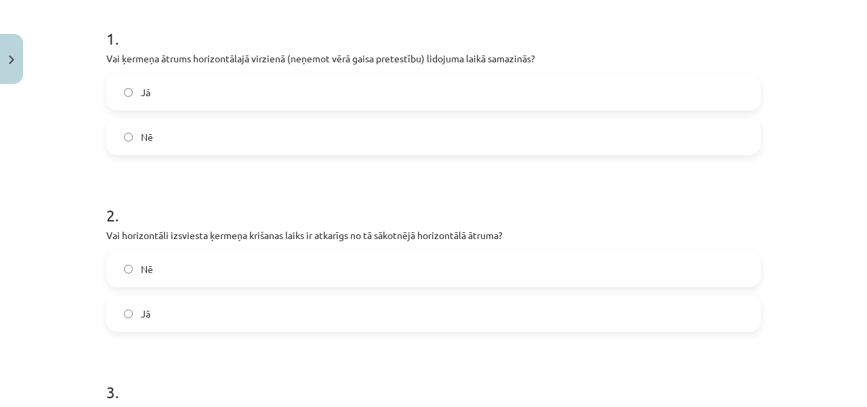
click at [261, 273] on label "Nē" at bounding box center [433, 269] width 651 height 34
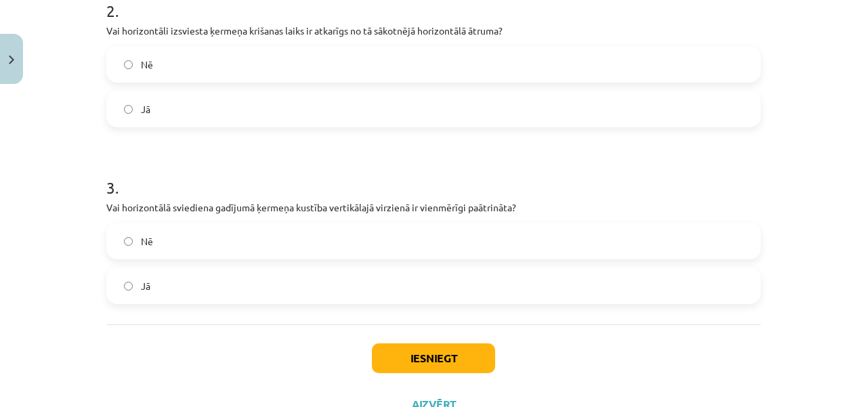
scroll to position [475, 0]
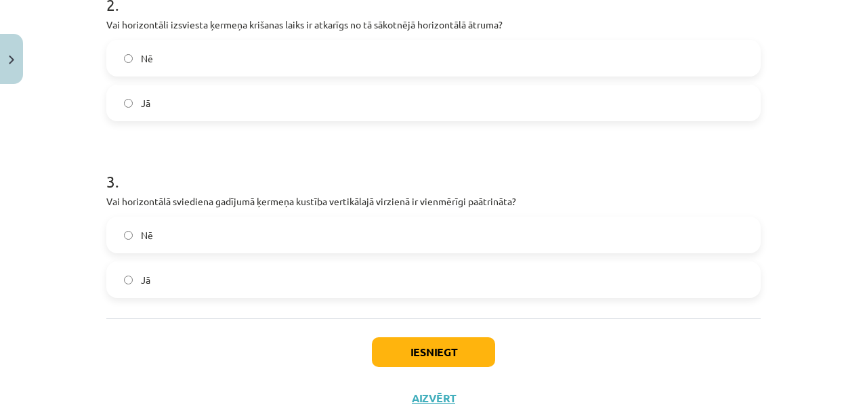
click at [501, 280] on label "Jā" at bounding box center [433, 280] width 651 height 34
click at [405, 349] on button "Iesniegt" at bounding box center [433, 352] width 123 height 30
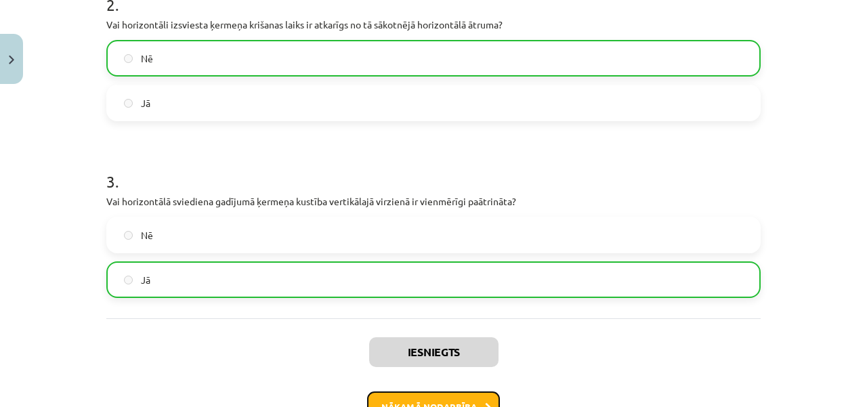
click at [428, 401] on button "Nākamā nodarbība" at bounding box center [433, 406] width 133 height 31
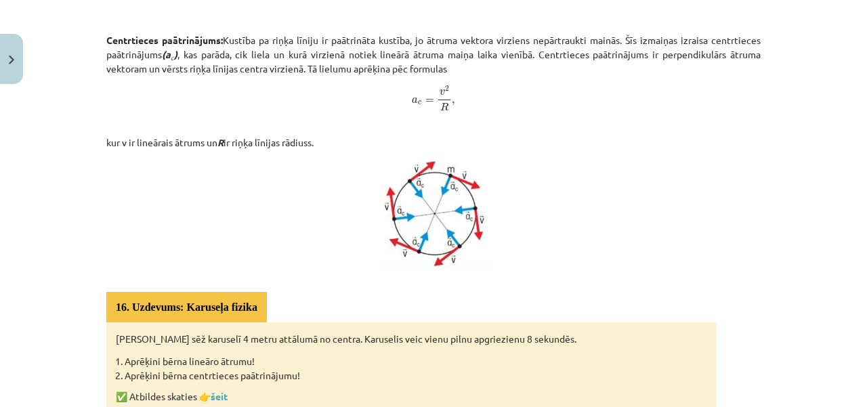
scroll to position [803, 0]
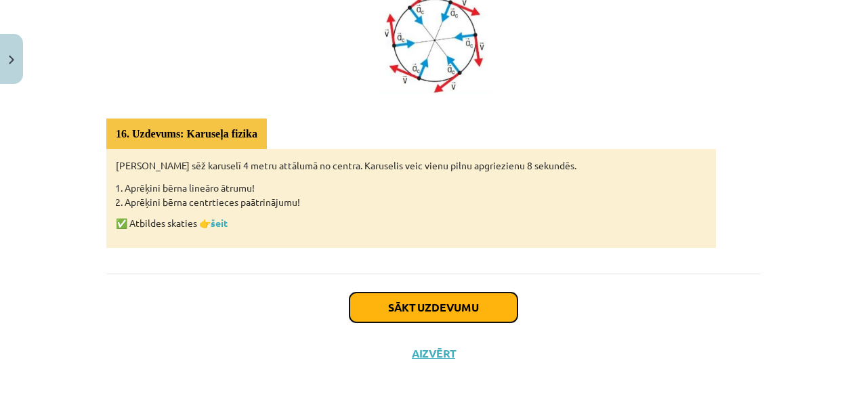
click at [436, 300] on button "Sākt uzdevumu" at bounding box center [433, 308] width 168 height 30
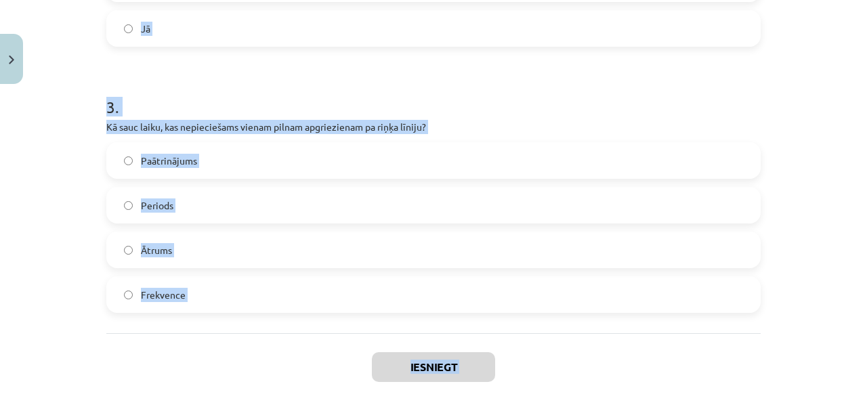
scroll to position [700, 0]
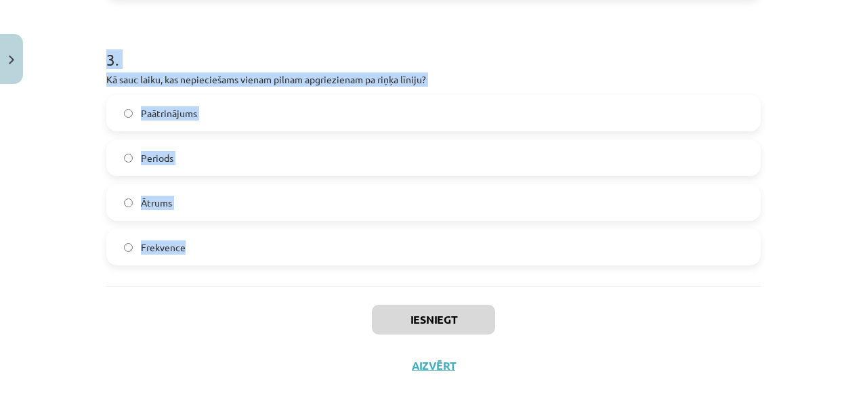
drag, startPoint x: 93, startPoint y: 265, endPoint x: 210, endPoint y: 237, distance: 119.7
copy form "1 . Bērns sēž karuselī 4 metru attālumā no centra, un karuselis veic vienu apgr…"
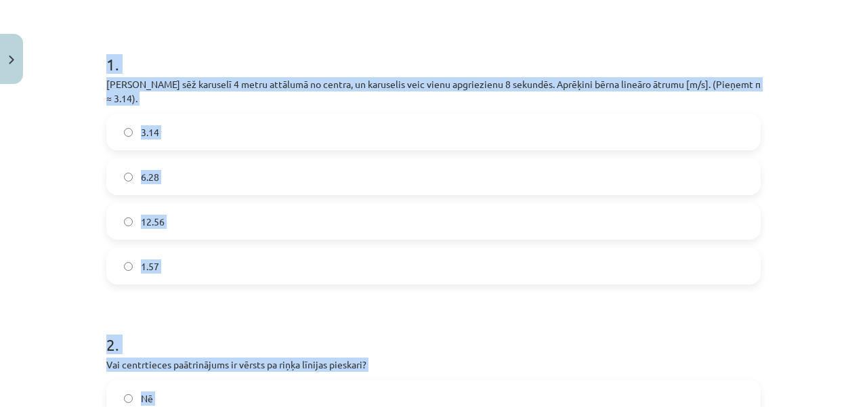
scroll to position [242, 0]
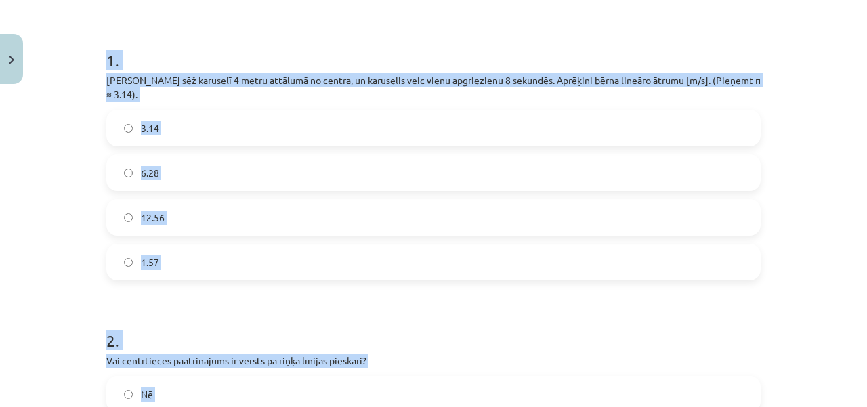
click at [128, 119] on label "3.14" at bounding box center [433, 128] width 651 height 34
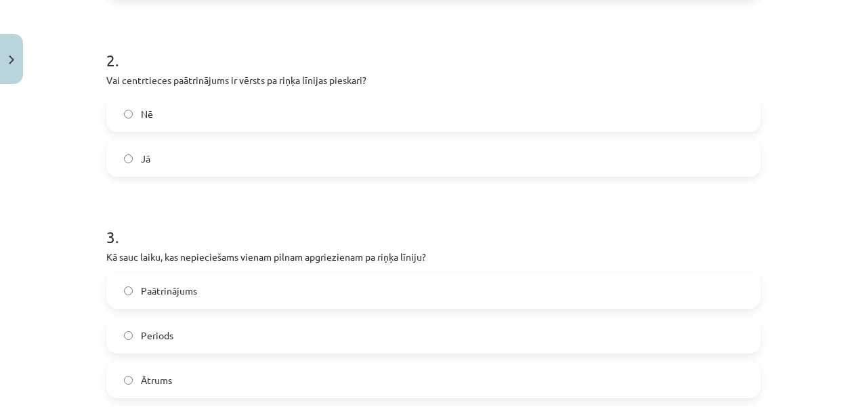
scroll to position [548, 0]
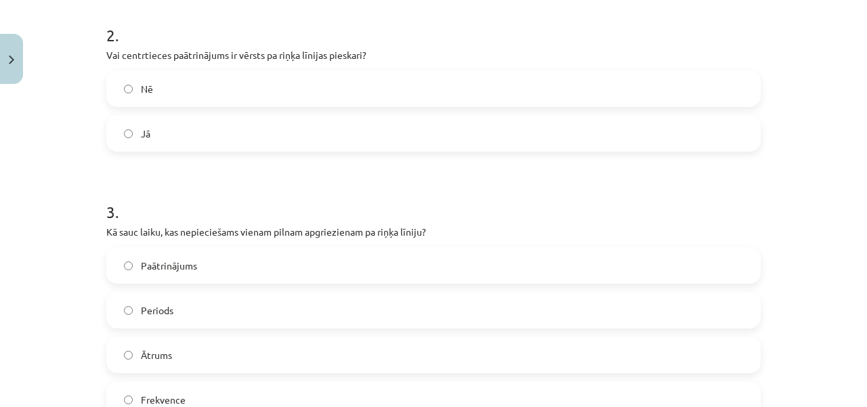
click at [196, 72] on label "Nē" at bounding box center [433, 89] width 651 height 34
click at [180, 293] on label "Periods" at bounding box center [433, 310] width 651 height 34
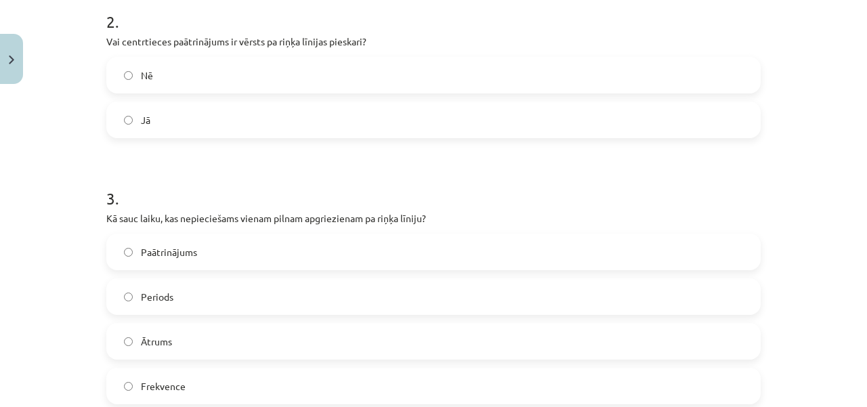
scroll to position [700, 0]
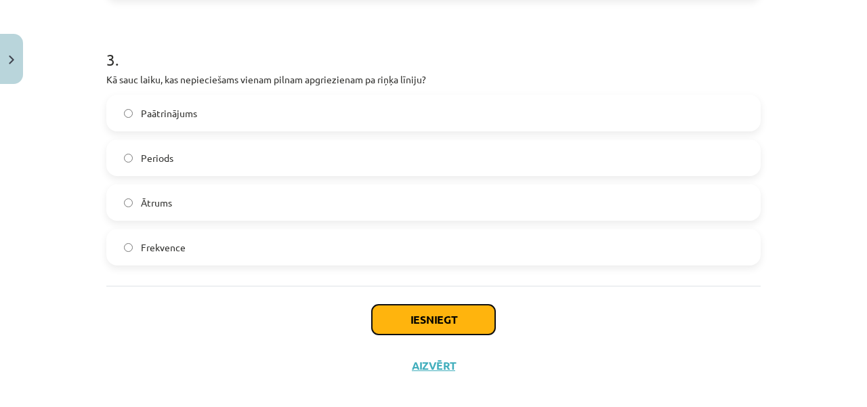
click at [477, 305] on button "Iesniegt" at bounding box center [433, 320] width 123 height 30
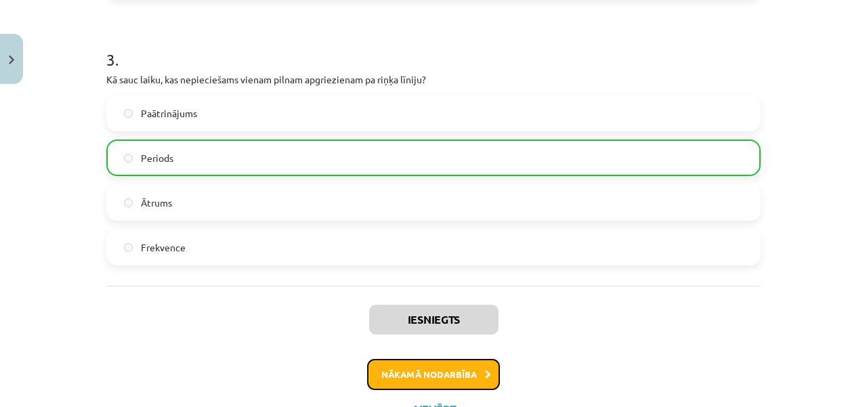
click at [466, 362] on button "Nākamā nodarbība" at bounding box center [433, 374] width 133 height 31
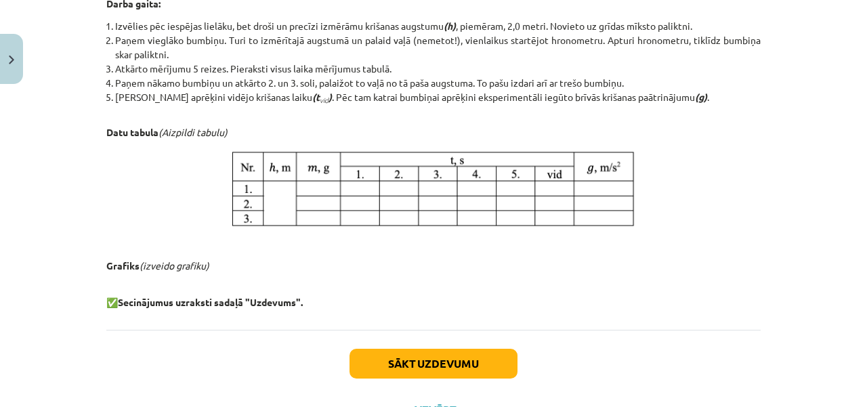
scroll to position [742, 0]
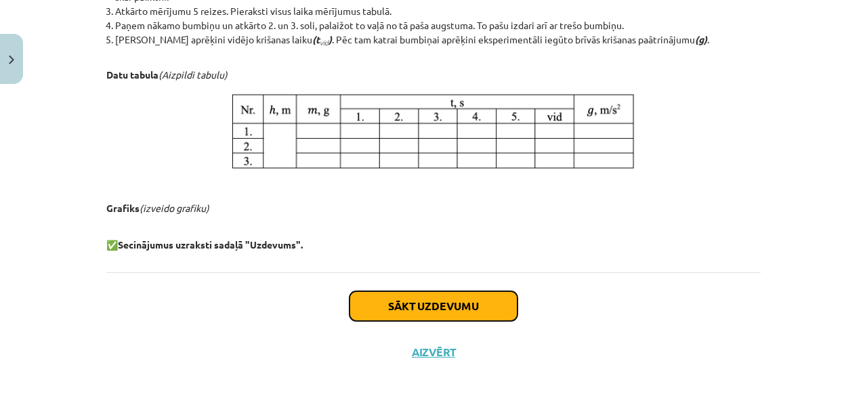
click at [473, 295] on button "Sākt uzdevumu" at bounding box center [433, 306] width 168 height 30
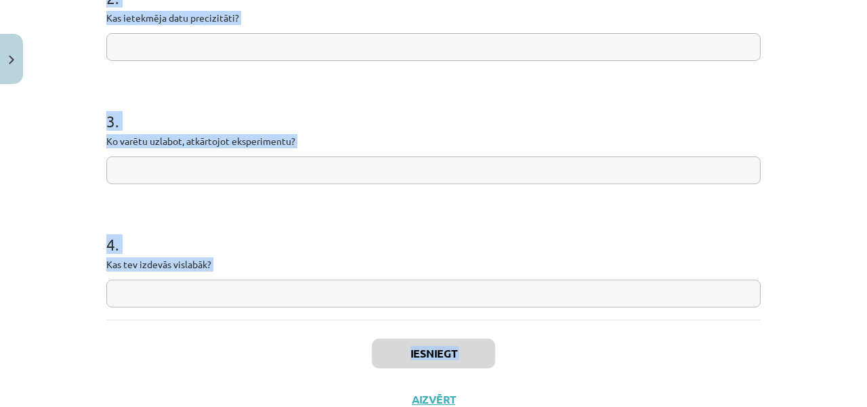
scroll to position [454, 0]
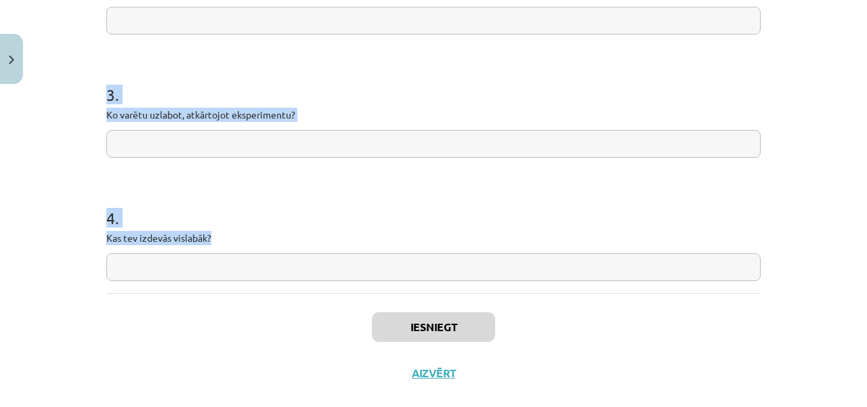
drag, startPoint x: 92, startPoint y: 262, endPoint x: 221, endPoint y: 235, distance: 131.5
click at [221, 235] on div "Mācību tēma: Fizikas i - 10. klases 1. ieskaites mācību materiāls #18 🔍 Laborat…" at bounding box center [433, 203] width 867 height 407
click at [149, 80] on h1 "3 ." at bounding box center [433, 83] width 654 height 42
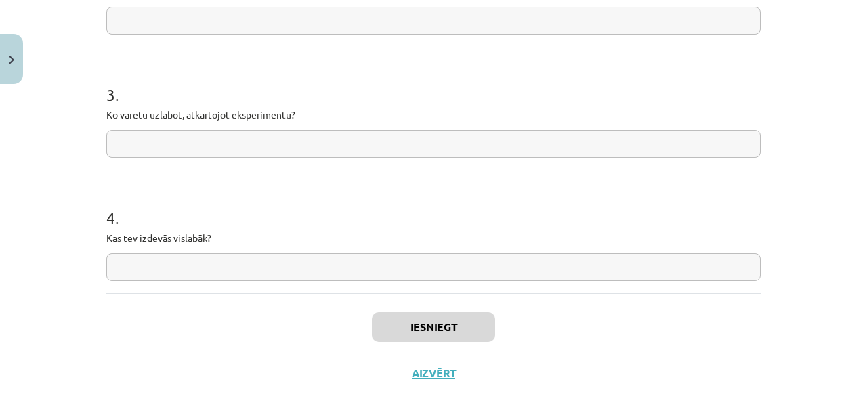
click at [256, 22] on input "text" at bounding box center [433, 21] width 654 height 28
paste input "**********"
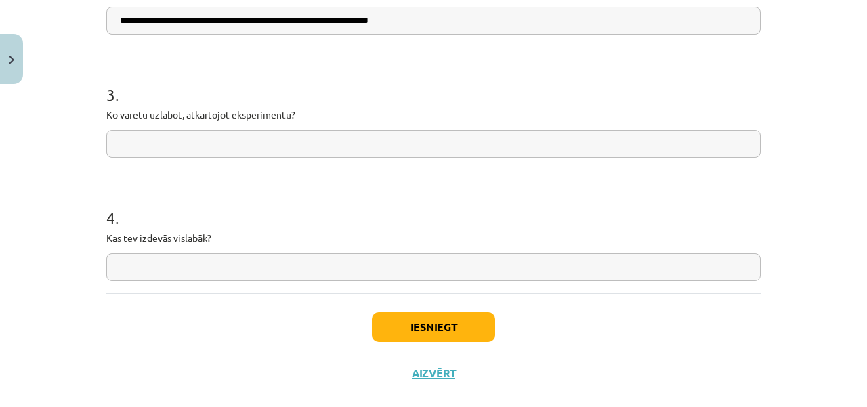
type input "**********"
click at [238, 144] on input "text" at bounding box center [433, 144] width 654 height 28
paste input "**********"
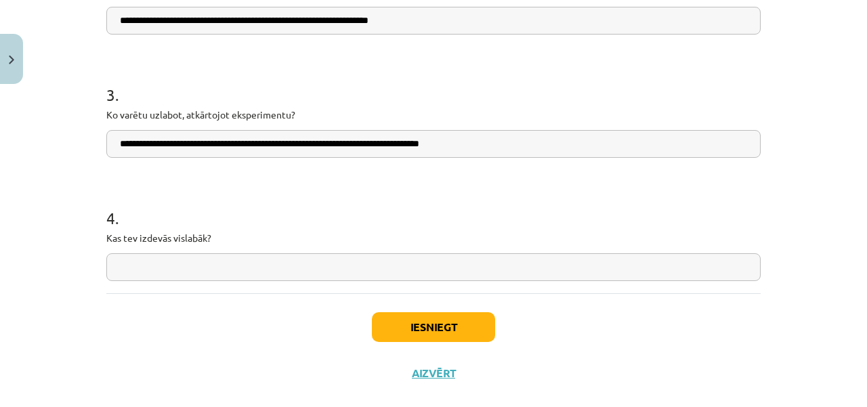
type input "**********"
click at [181, 266] on input "text" at bounding box center [433, 267] width 654 height 28
paste input "**********"
type input "**********"
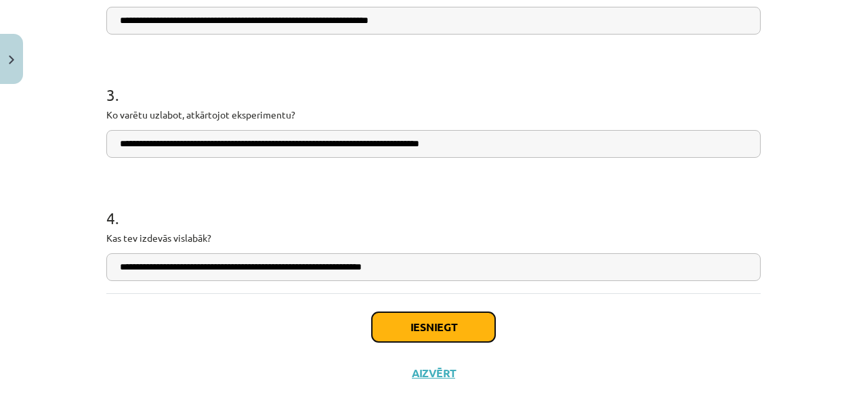
click at [408, 321] on button "Iesniegt" at bounding box center [433, 327] width 123 height 30
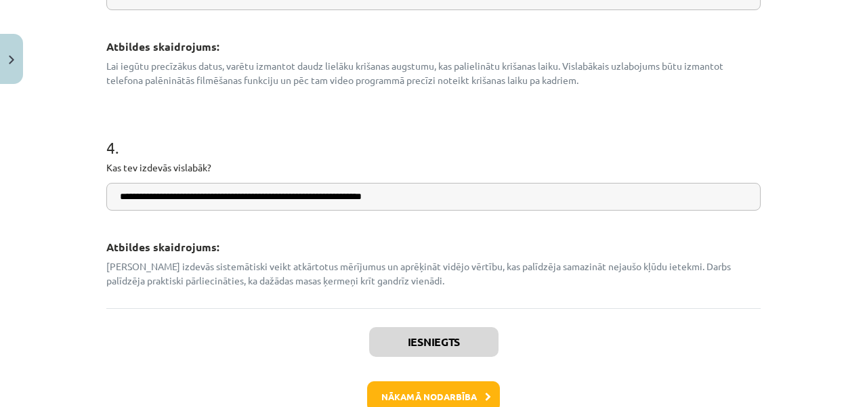
scroll to position [821, 0]
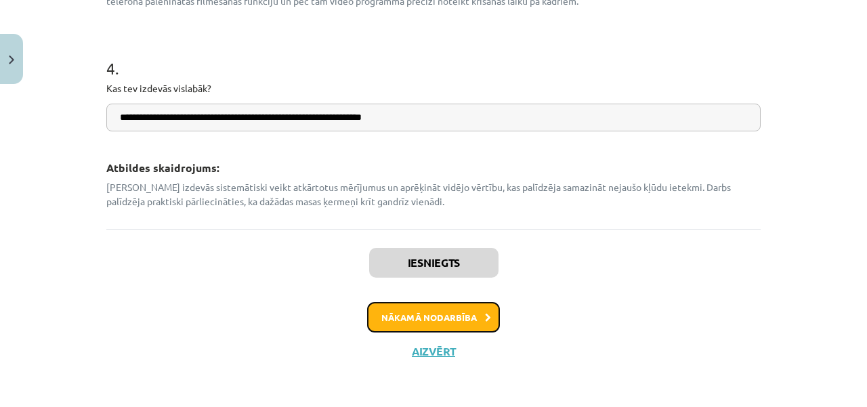
click at [458, 322] on button "Nākamā nodarbība" at bounding box center [433, 317] width 133 height 31
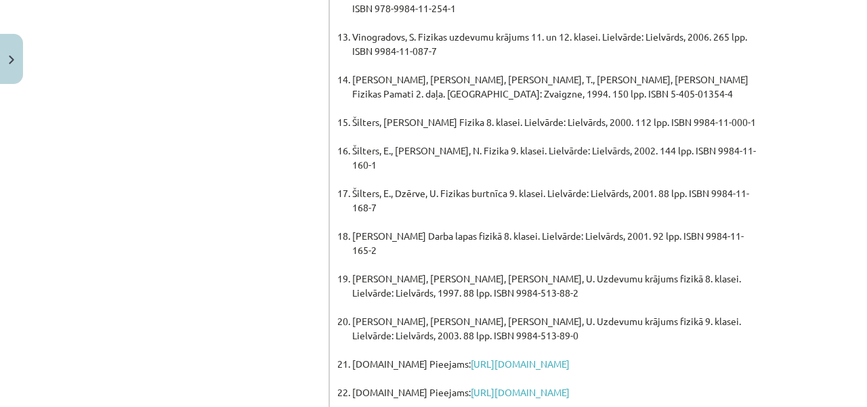
scroll to position [1120, 0]
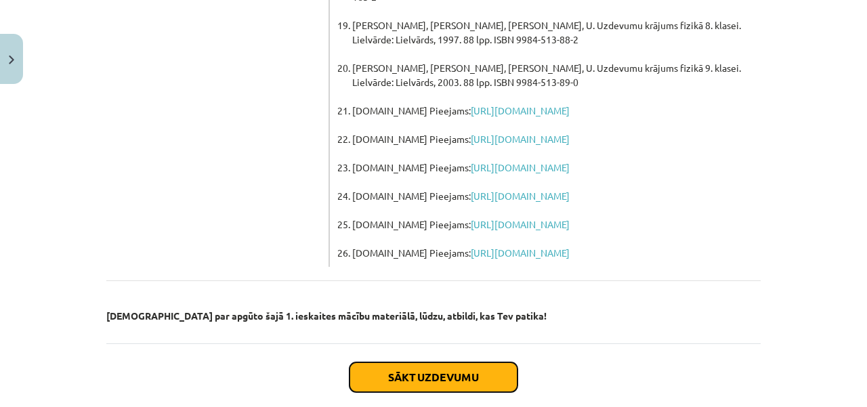
click at [458, 362] on button "Sākt uzdevumu" at bounding box center [433, 377] width 168 height 30
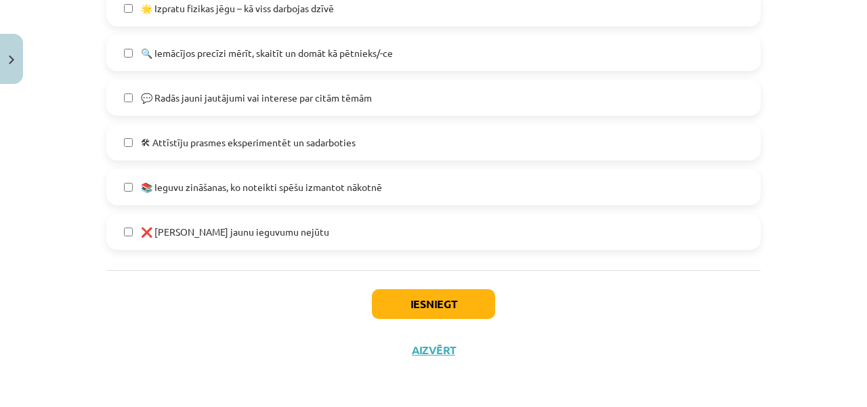
scroll to position [34, 0]
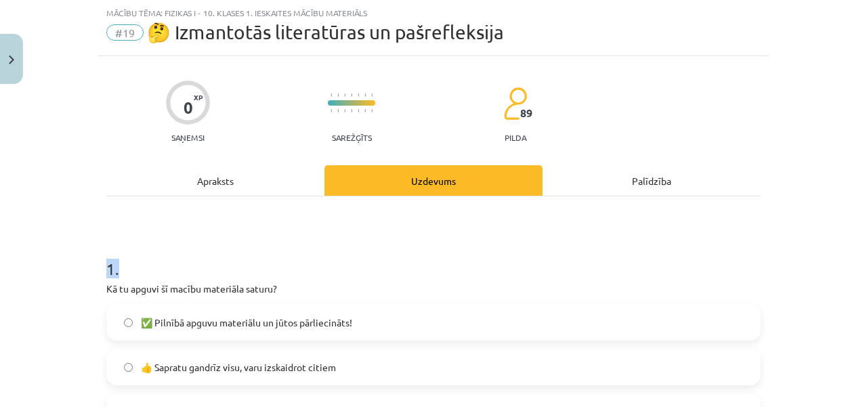
drag, startPoint x: 95, startPoint y: 261, endPoint x: 137, endPoint y: 254, distance: 43.2
click at [143, 256] on h1 "1 ." at bounding box center [433, 257] width 654 height 42
click at [116, 368] on label "👍 Sapratu gandrīz visu, varu izskaidrot citiem" at bounding box center [433, 367] width 651 height 34
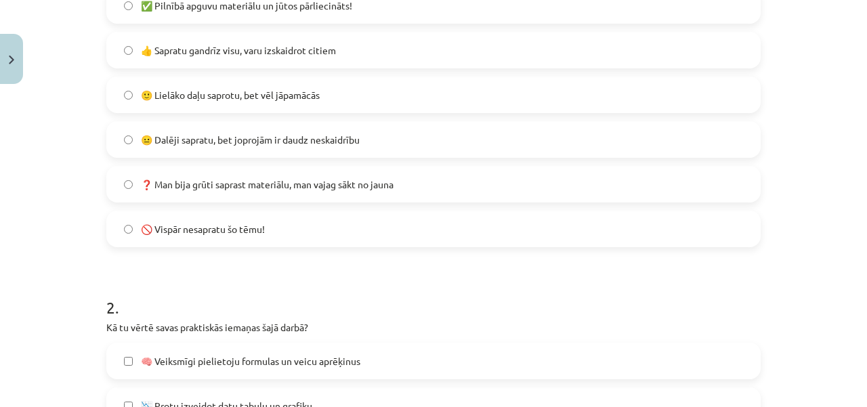
scroll to position [348, 0]
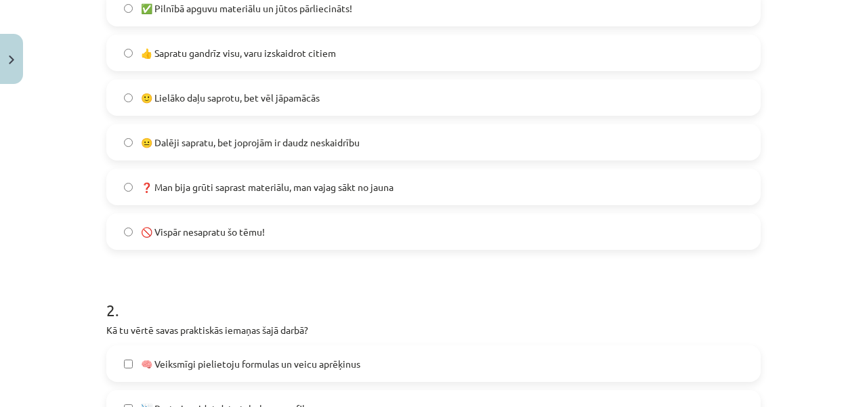
click at [297, 103] on label "🙂 Lielāko daļu saprotu, bet vēl jāpamācās" at bounding box center [433, 98] width 651 height 34
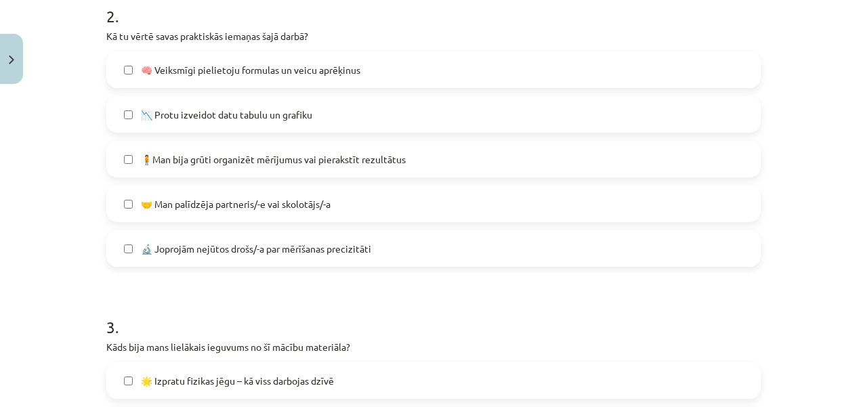
scroll to position [645, 0]
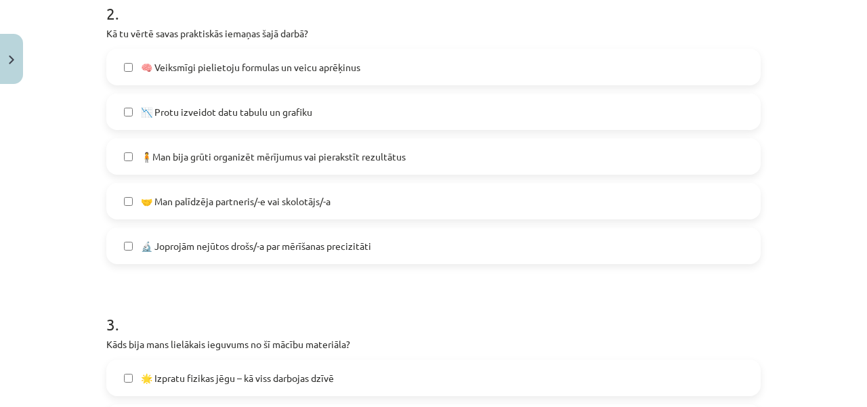
click at [213, 158] on span "🧍Man bija grūti organizēt mērījumus vai pierakstīt rezultātus" at bounding box center [273, 157] width 265 height 14
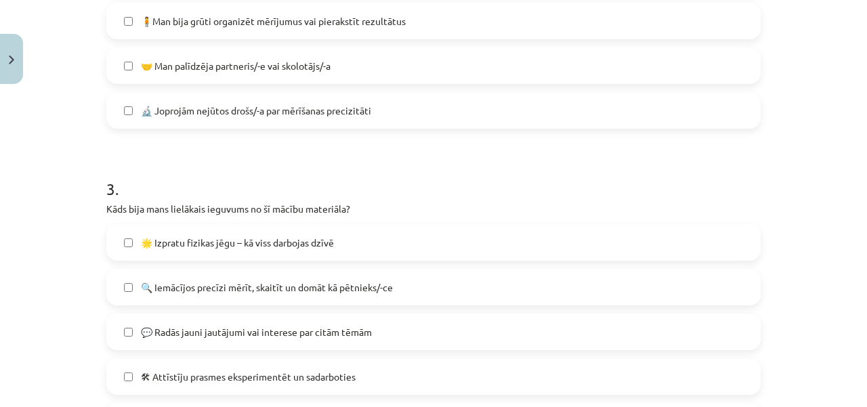
scroll to position [784, 0]
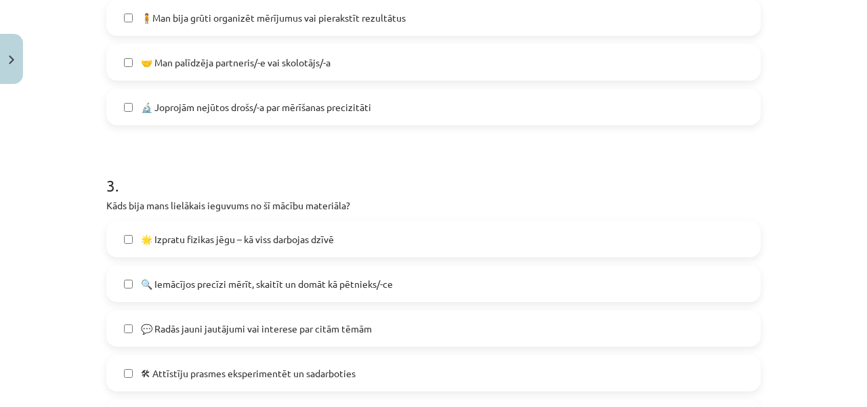
click at [127, 56] on label "🤝 Man palīdzēja partneris/-e vai skolotājs/-a" at bounding box center [433, 62] width 651 height 34
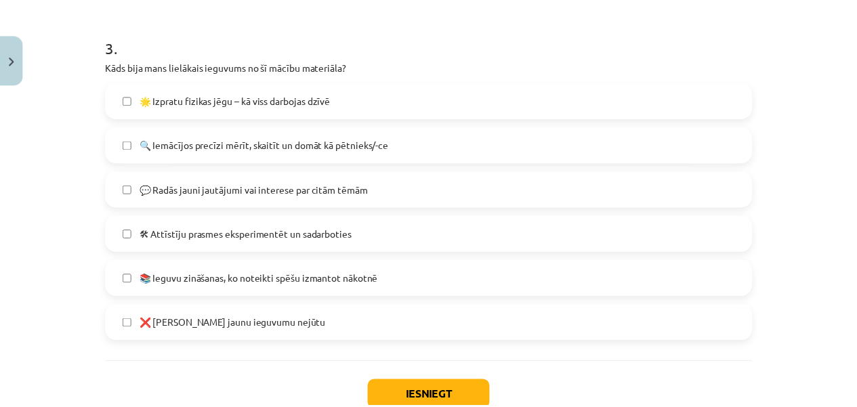
scroll to position [928, 0]
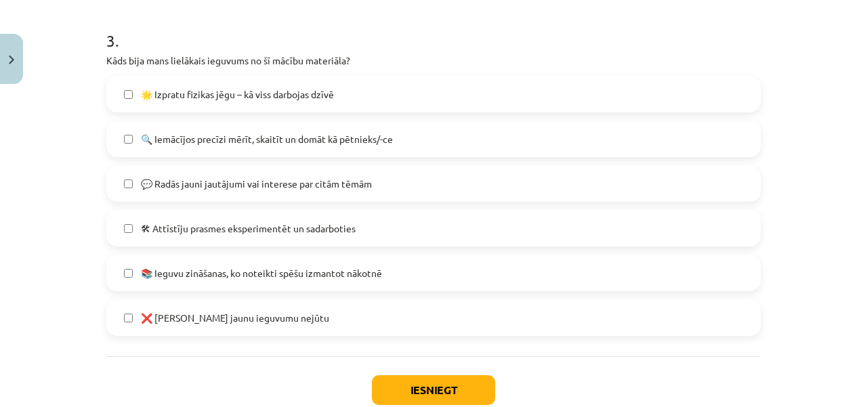
click at [192, 276] on span "📚 Ieguvu zināšanas, ko noteikti spēšu izmantot nākotnē" at bounding box center [261, 273] width 241 height 14
click at [173, 232] on span "🛠 Attīstīju prasmes eksperimentēt un sadarboties" at bounding box center [248, 228] width 215 height 14
click at [177, 239] on label "🛠 Attīstīju prasmes eksperimentēt un sadarboties" at bounding box center [433, 228] width 651 height 34
click at [425, 381] on button "Iesniegt" at bounding box center [433, 390] width 123 height 30
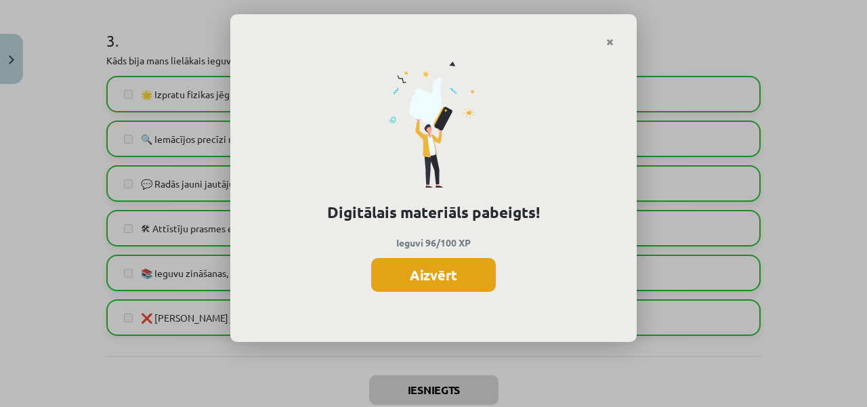
click at [454, 273] on button "Aizvērt" at bounding box center [433, 275] width 125 height 34
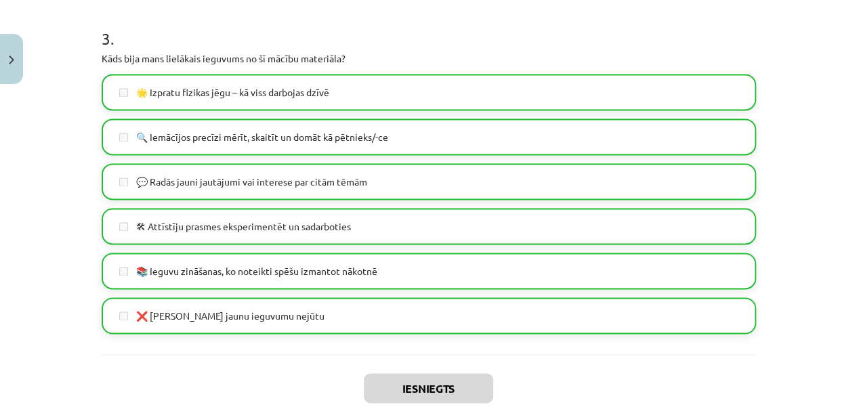
scroll to position [1013, 0]
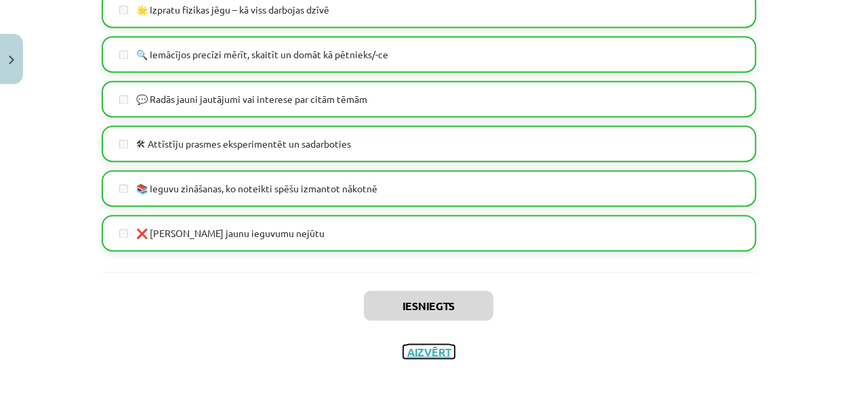
click at [431, 353] on button "Aizvērt" at bounding box center [428, 352] width 51 height 14
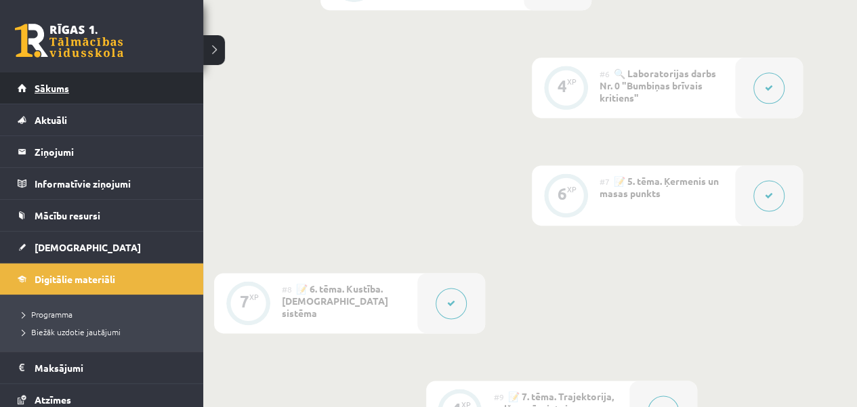
click at [32, 85] on link "Sākums" at bounding box center [102, 87] width 169 height 31
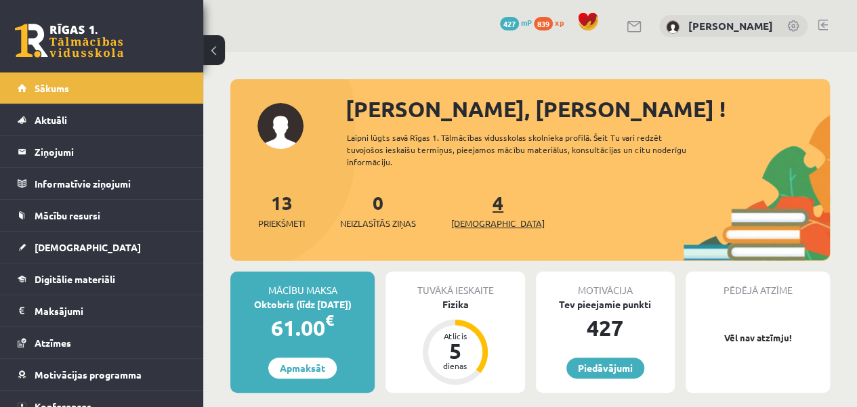
click at [471, 201] on link "4 Ieskaites" at bounding box center [497, 210] width 93 height 40
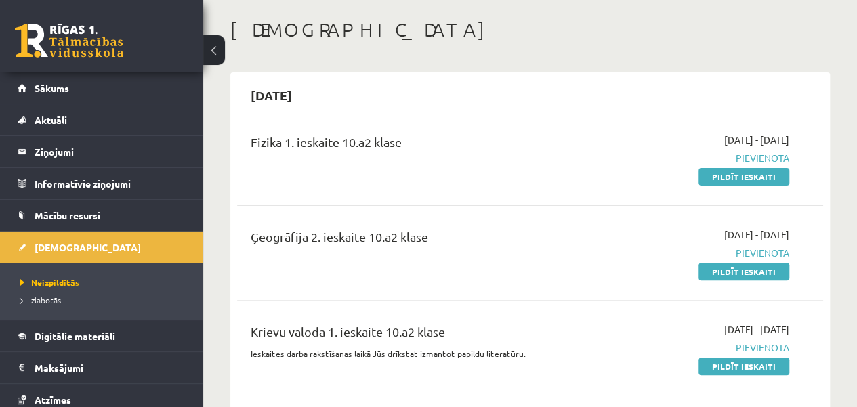
scroll to position [47, 0]
